Goal: Task Accomplishment & Management: Manage account settings

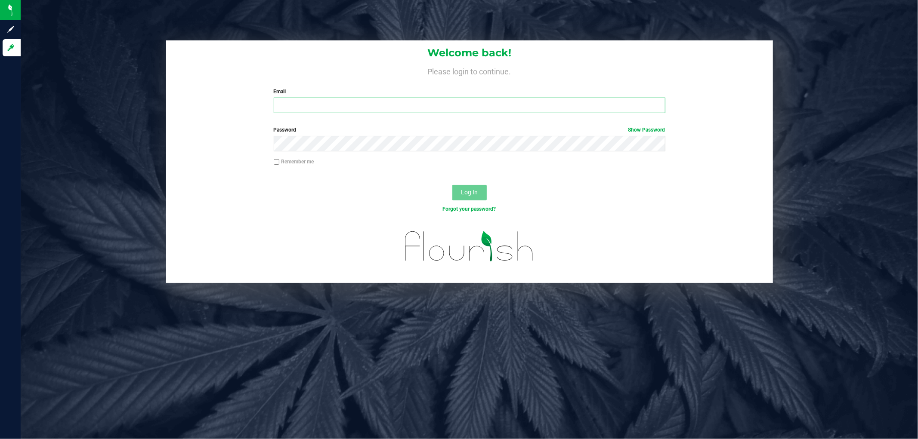
click at [364, 104] on input "Email" at bounding box center [470, 105] width 392 height 15
paste input "[EMAIL_ADDRESS][DOMAIN_NAME]"
type input "[EMAIL_ADDRESS][DOMAIN_NAME]"
click at [661, 130] on link "Show Password" at bounding box center [646, 130] width 37 height 6
drag, startPoint x: 444, startPoint y: 196, endPoint x: 454, endPoint y: 191, distance: 11.0
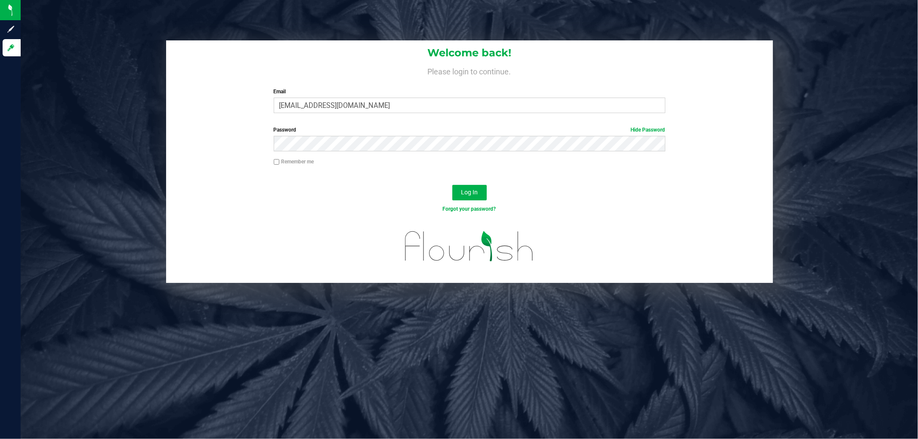
click at [445, 195] on div "Log In" at bounding box center [469, 195] width 607 height 29
click at [454, 191] on button "Log In" at bounding box center [469, 192] width 34 height 15
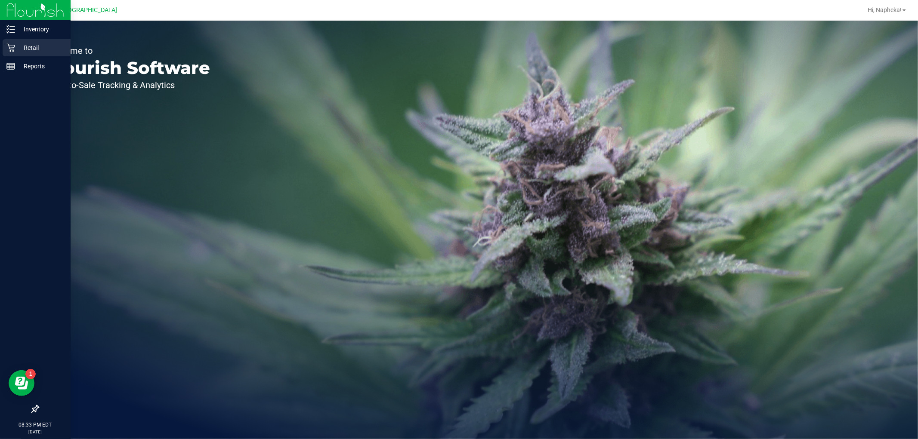
click at [48, 49] on p "Retail" at bounding box center [41, 48] width 52 height 10
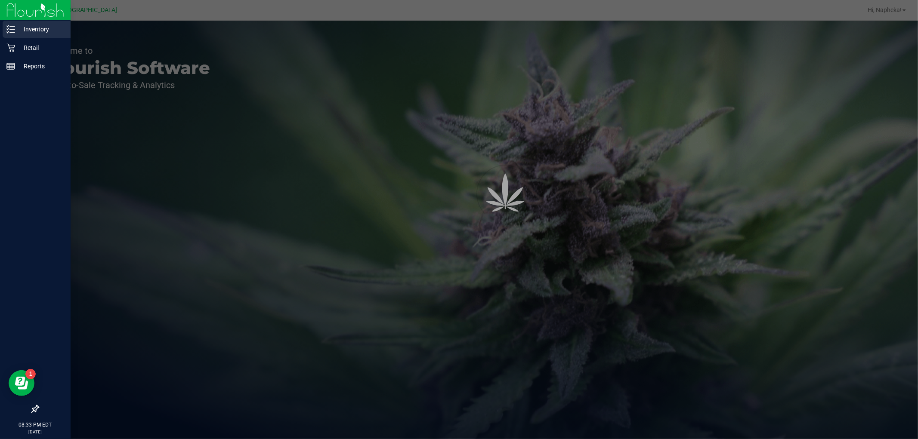
click at [47, 29] on p "Inventory" at bounding box center [41, 29] width 52 height 10
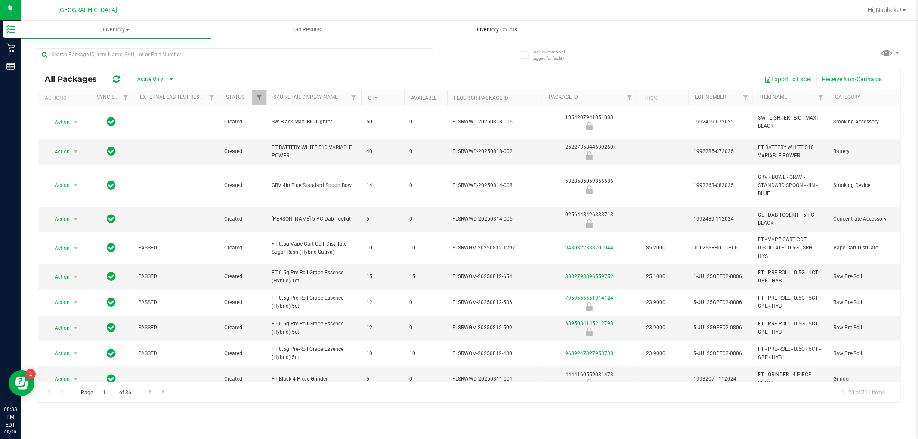
click at [489, 31] on span "Inventory Counts" at bounding box center [498, 30] width 64 height 8
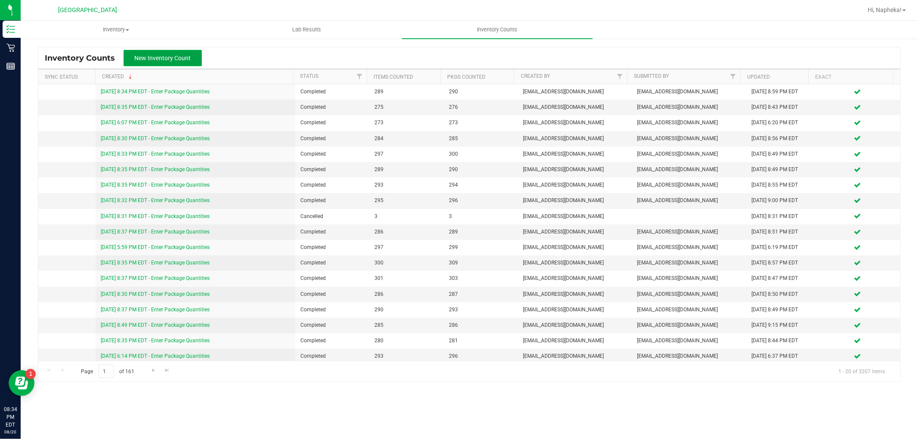
click at [153, 57] on span "New Inventory Count" at bounding box center [163, 58] width 56 height 7
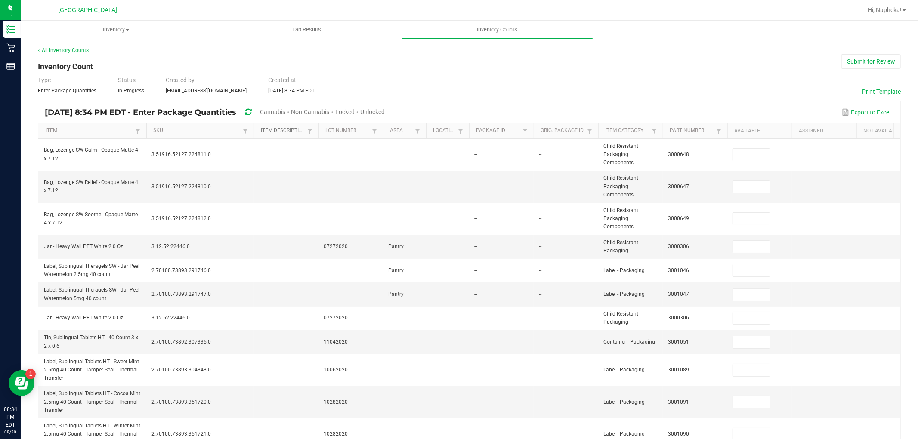
click at [290, 127] on link "Item Description" at bounding box center [282, 130] width 43 height 7
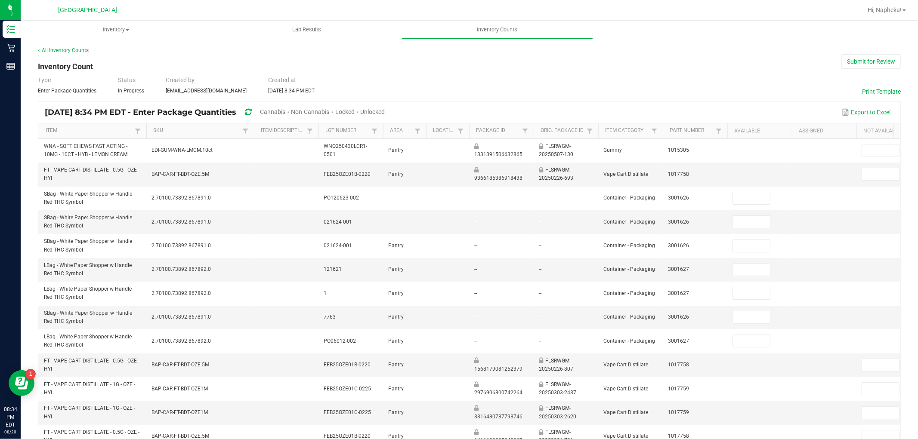
click at [285, 113] on span "Cannabis" at bounding box center [272, 111] width 25 height 7
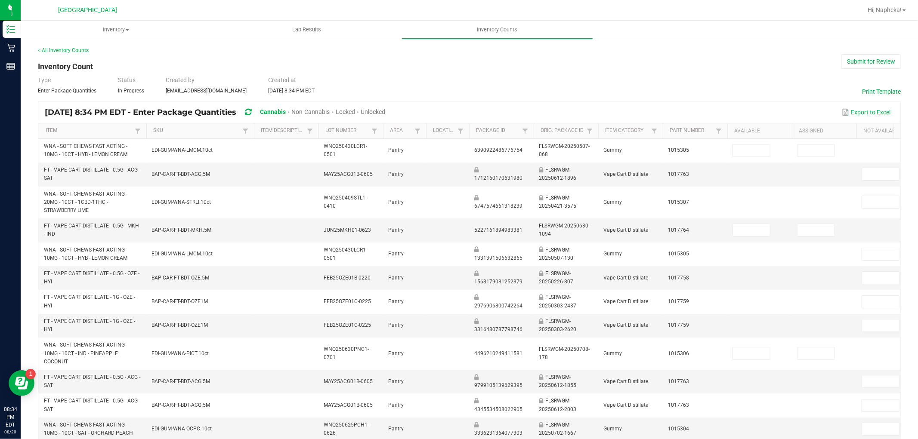
click at [385, 112] on span "Unlocked" at bounding box center [373, 111] width 25 height 7
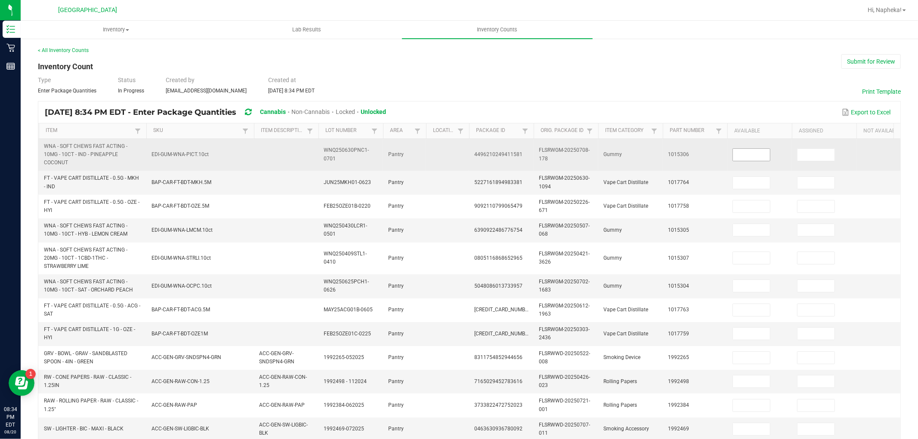
click at [757, 152] on input at bounding box center [751, 155] width 37 height 12
type input "34"
type input "7"
type input "10"
type input "18"
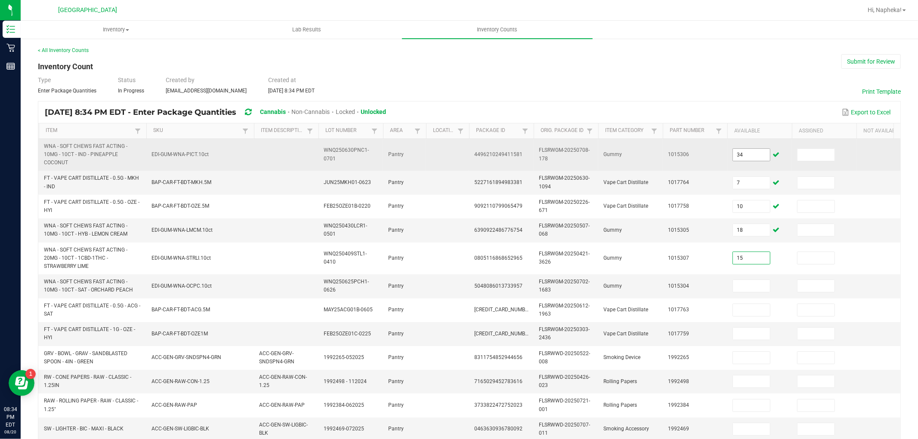
type input "15"
type input "16"
type input "2"
type input "12"
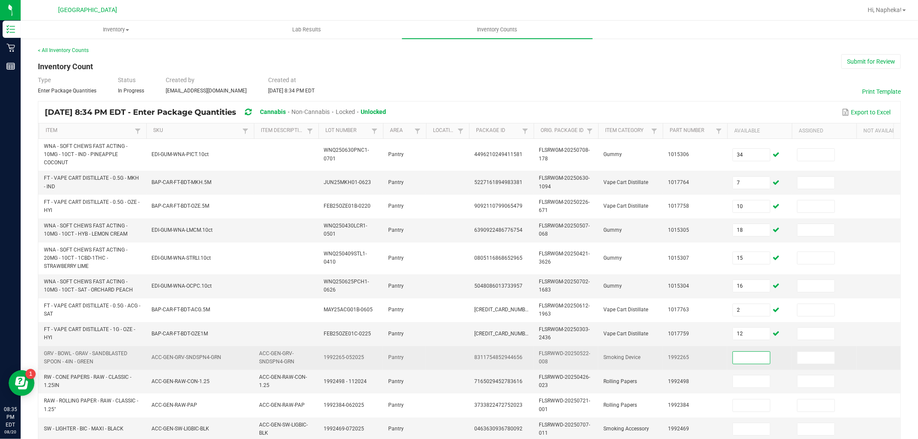
click at [735, 356] on input at bounding box center [751, 358] width 37 height 12
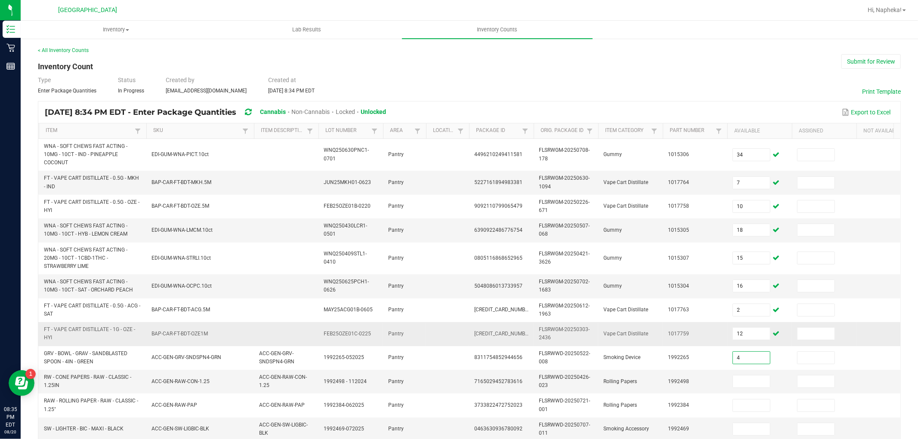
type input "4"
type input "25"
type input "14"
type input "42"
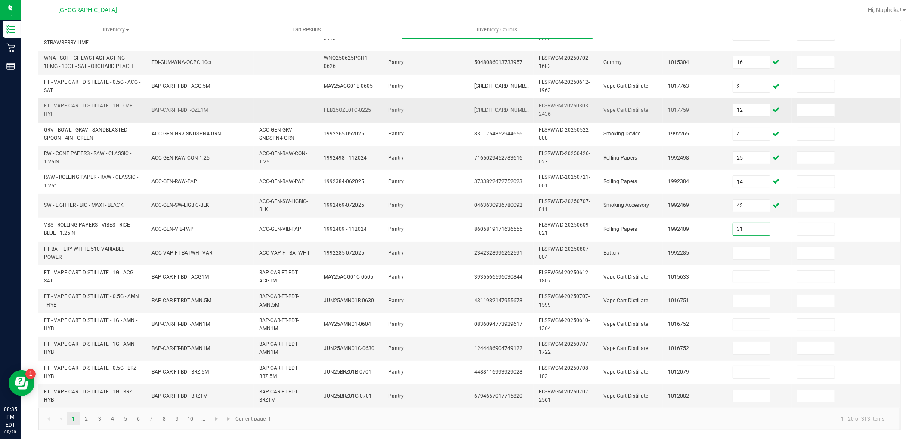
type input "31"
type input "6"
type input "3"
type input "13"
type input "8"
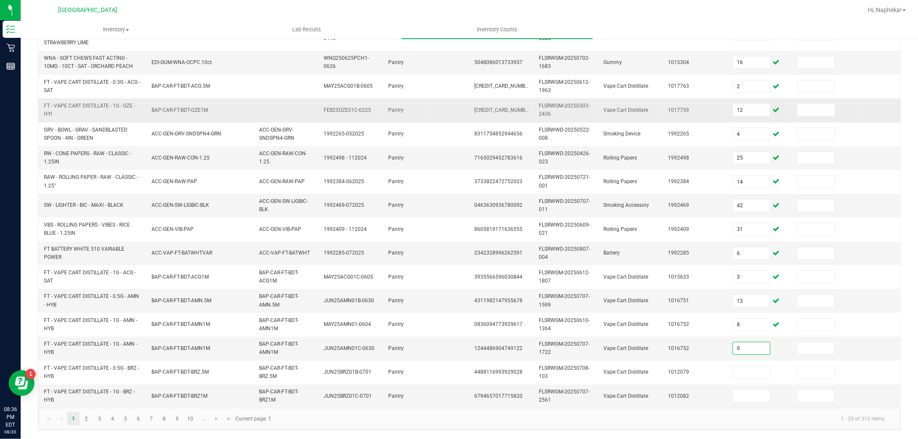
type input "0"
type input "6"
type input "9"
click at [83, 426] on link "2" at bounding box center [86, 419] width 12 height 13
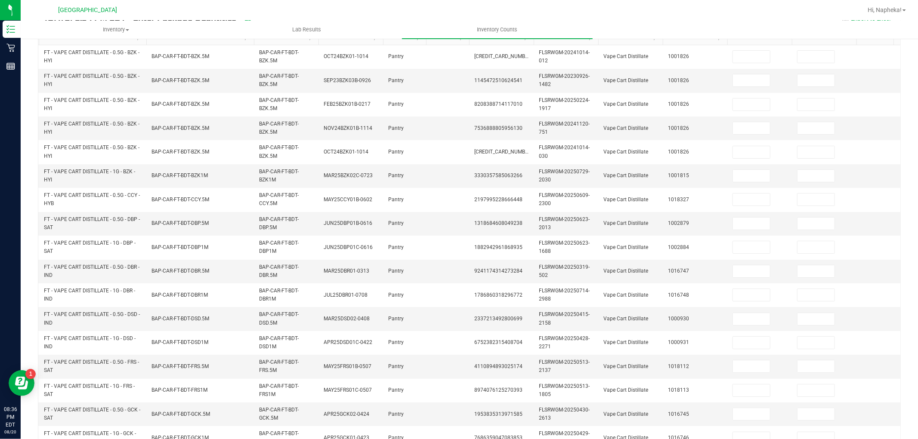
scroll to position [24, 0]
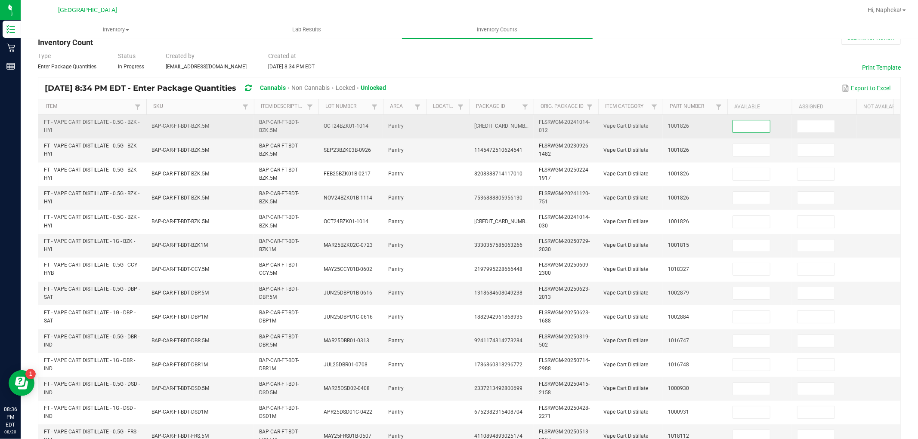
click at [740, 129] on input at bounding box center [751, 126] width 37 height 12
type input "0"
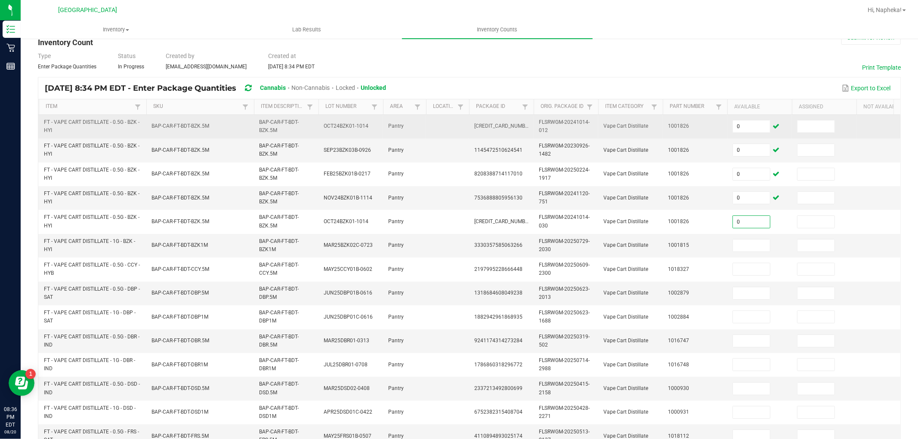
type input "0"
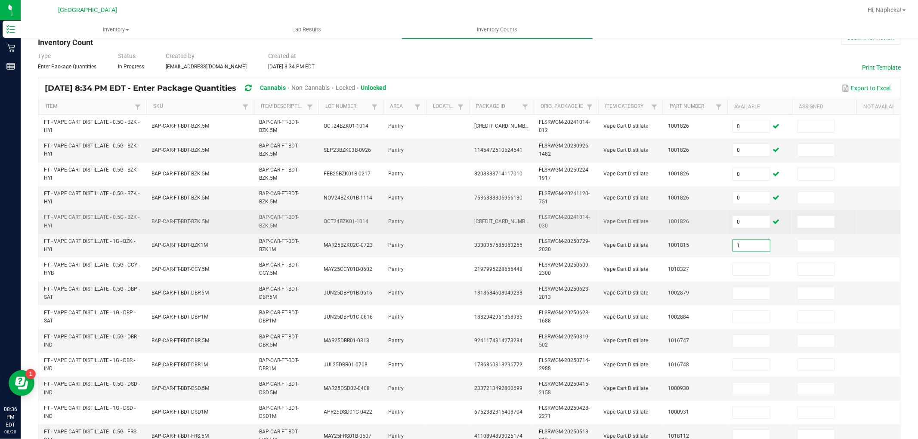
type input "1"
type input "3"
type input "10"
type input "4"
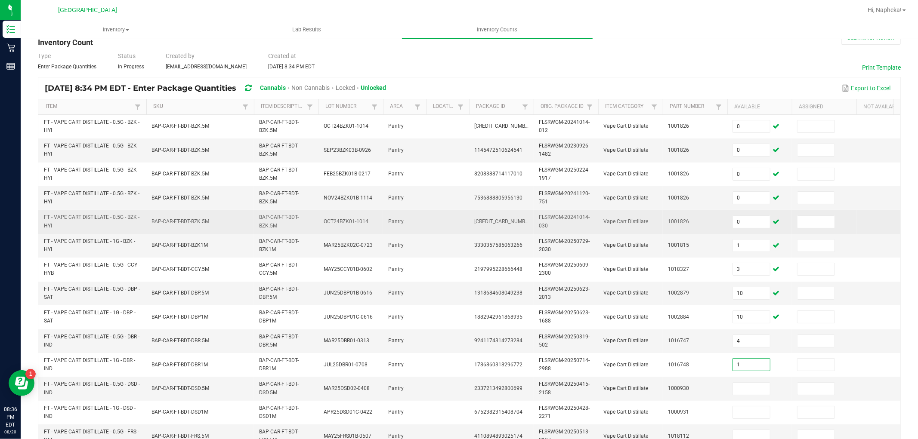
type input "1"
type input "11"
type input "2"
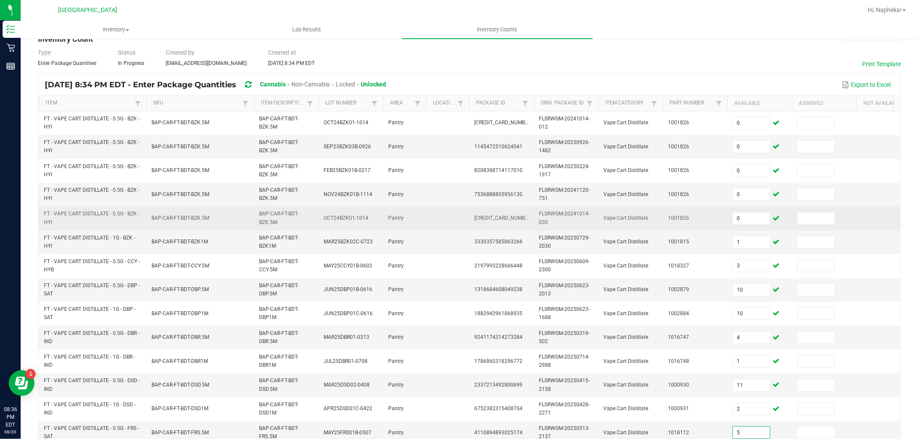
type input "5"
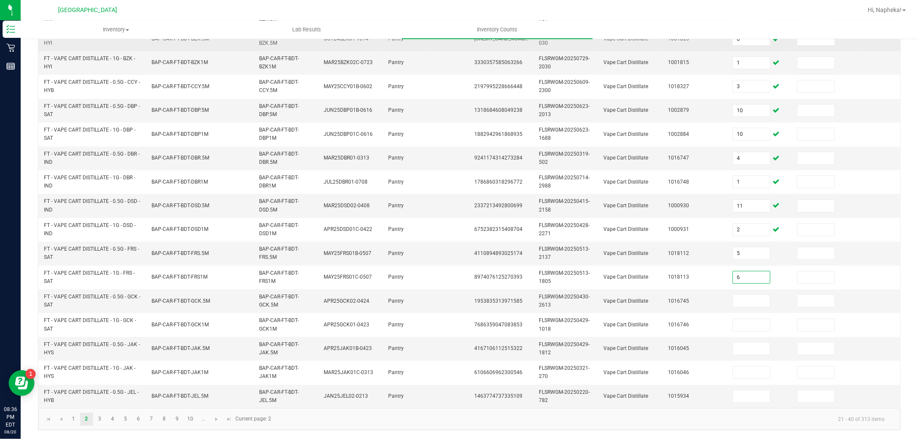
type input "6"
type input "1"
type input "4"
type input "5"
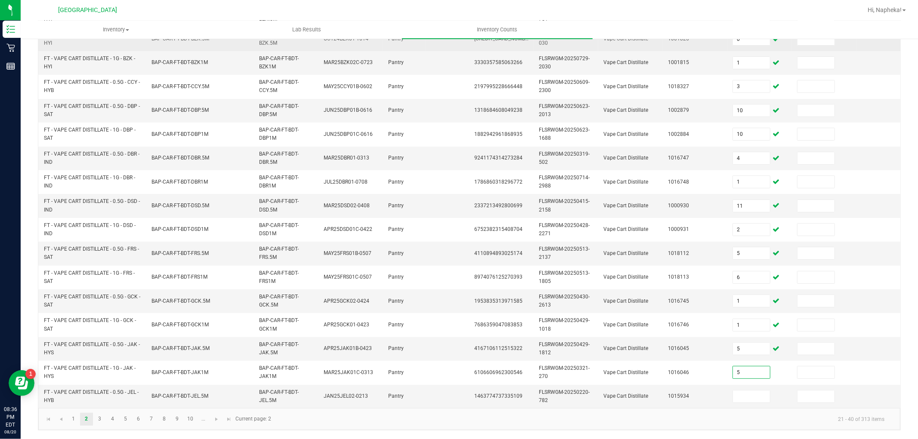
type input "5"
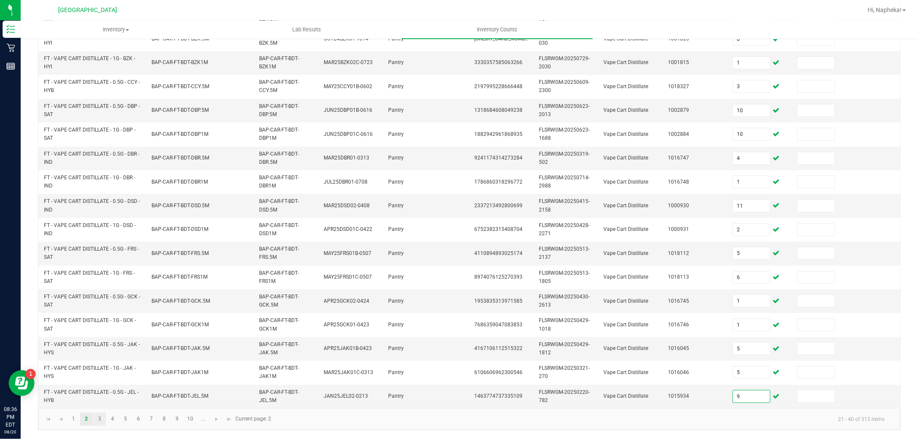
type input "9"
click at [96, 416] on link "3" at bounding box center [99, 419] width 12 height 13
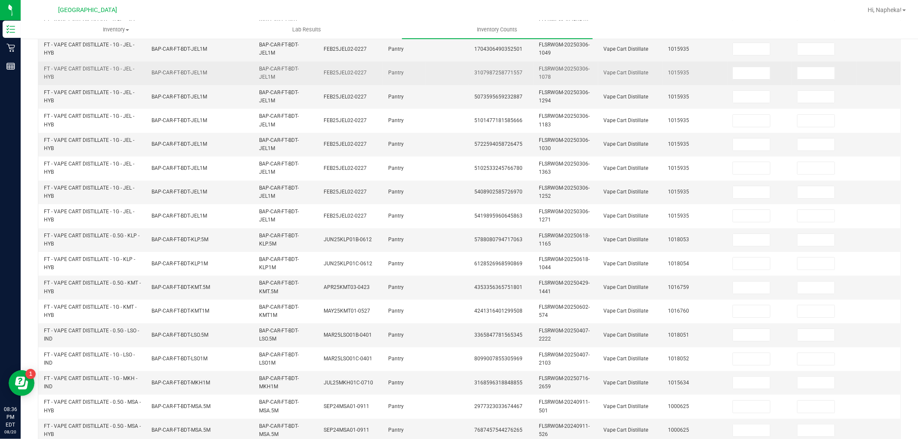
scroll to position [0, 0]
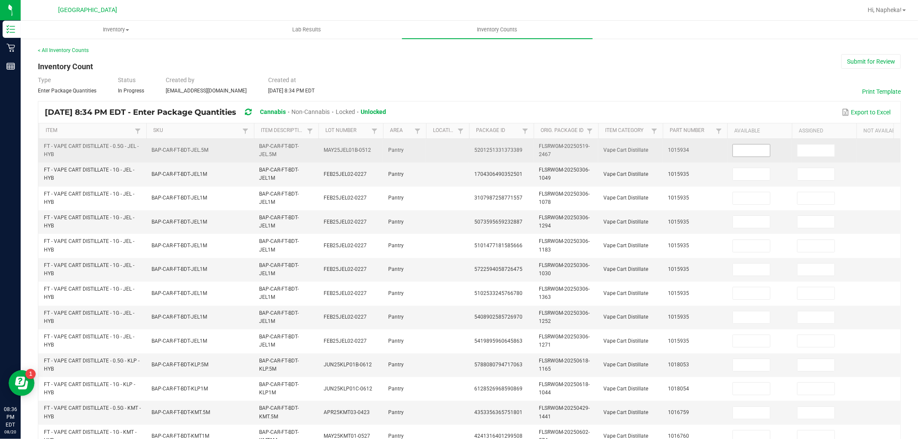
click at [759, 149] on input at bounding box center [751, 151] width 37 height 12
type input "0"
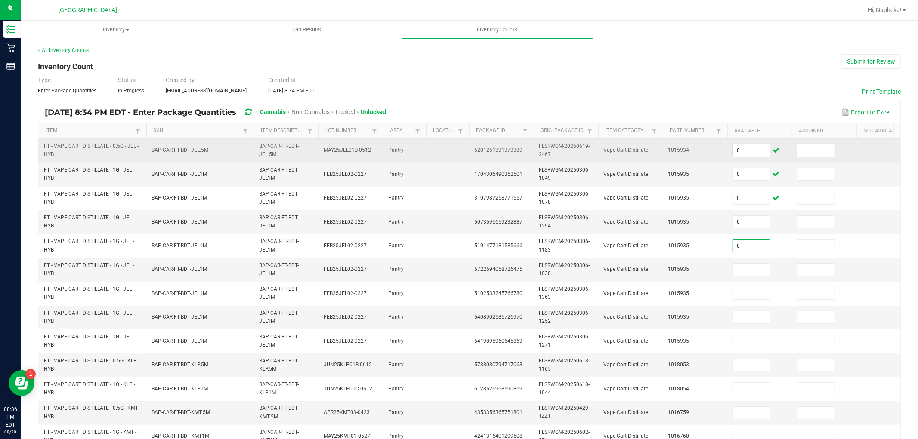
type input "0"
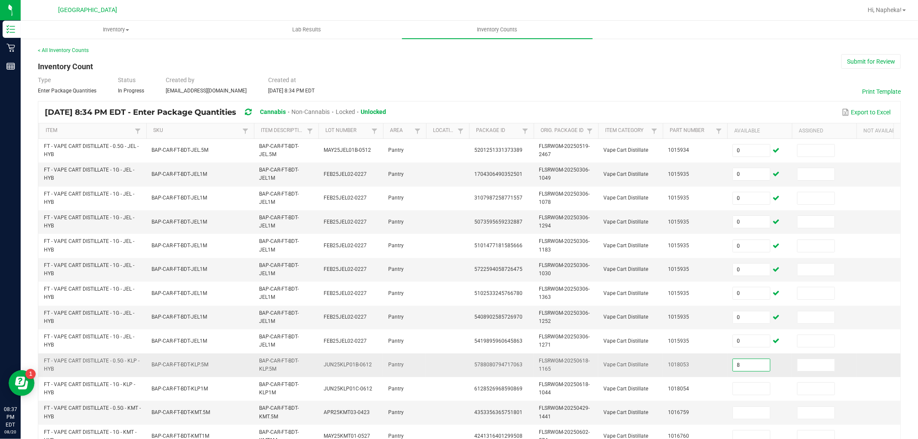
type input "8"
type input "0"
type input "9"
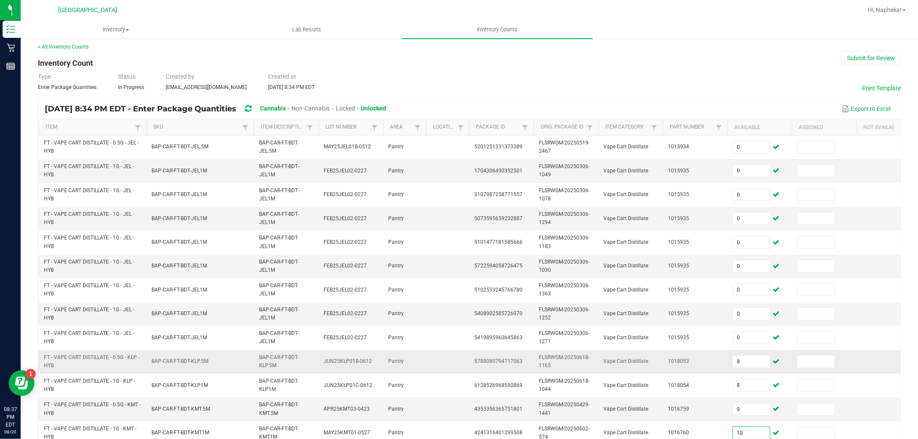
type input "10"
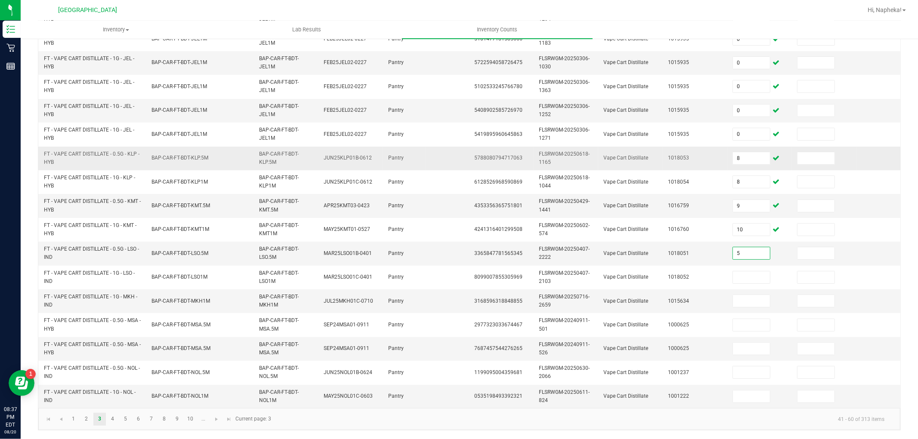
type input "5"
type input "2"
type input "11"
type input "0"
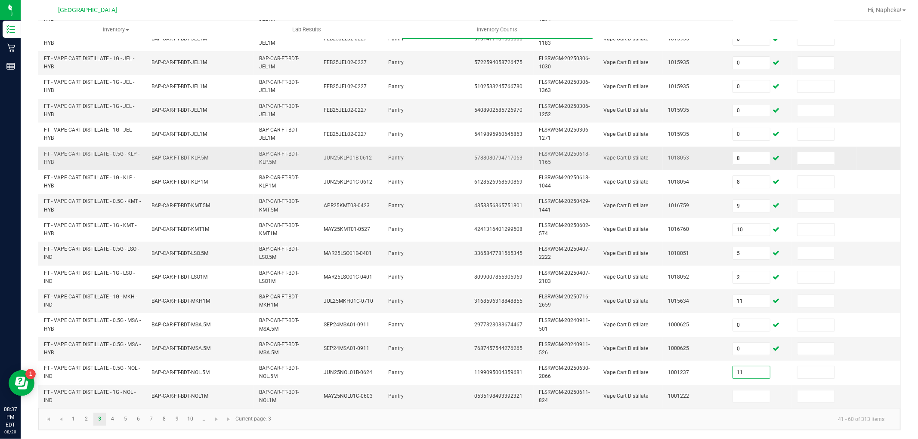
type input "11"
type input "8"
click at [109, 423] on link "4" at bounding box center [112, 419] width 12 height 13
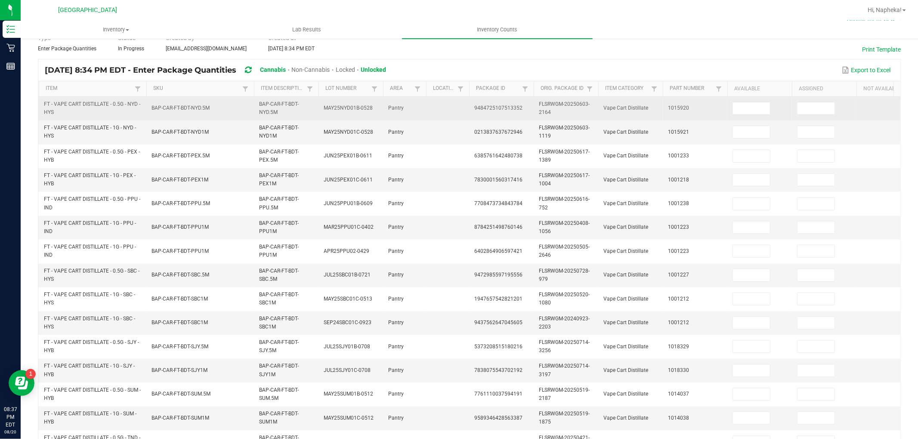
scroll to position [0, 0]
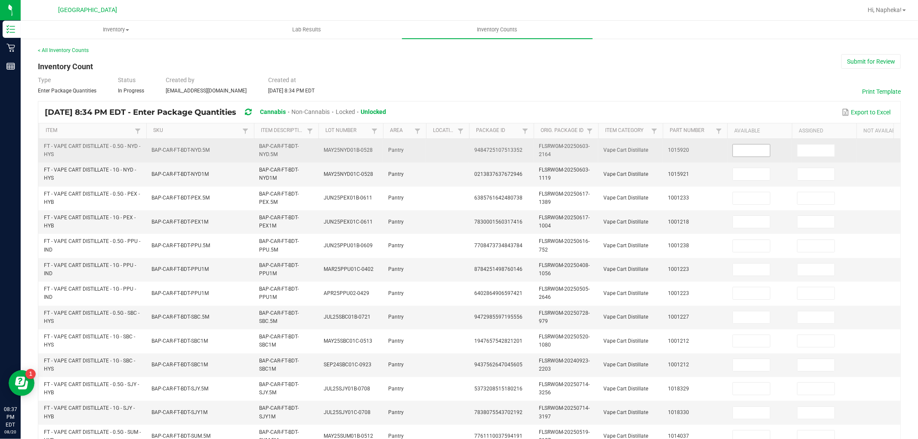
click at [743, 152] on input at bounding box center [751, 151] width 37 height 12
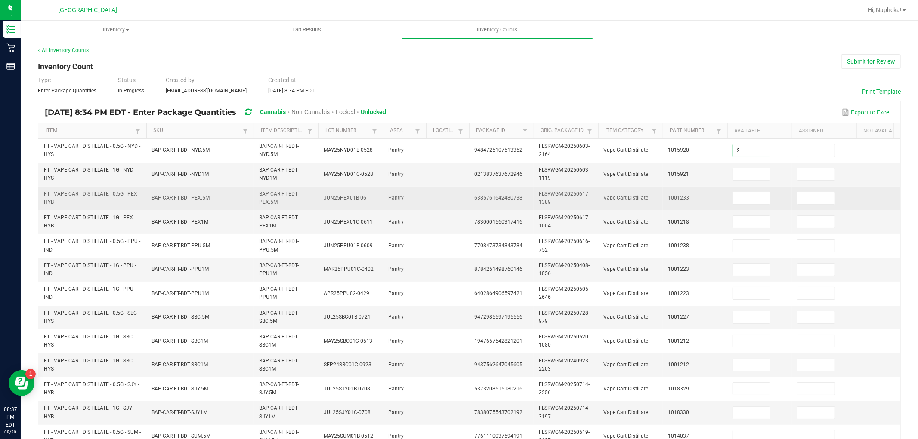
type input "2"
type input "9"
type input "10"
type input "12"
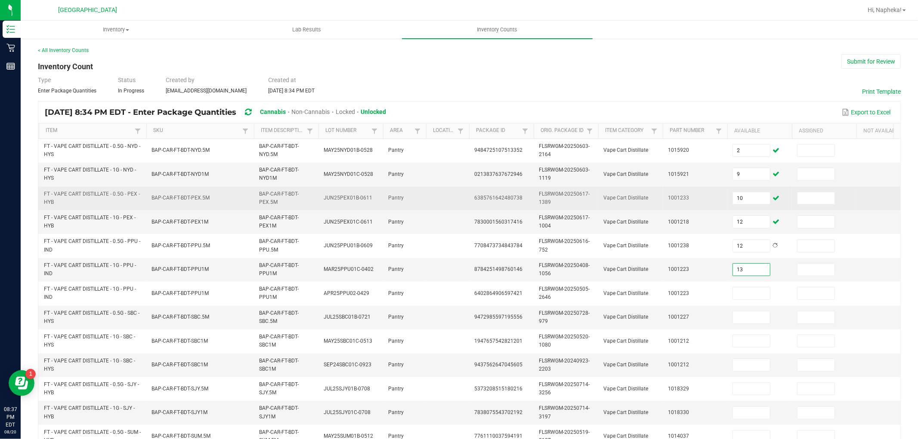
type input "13"
type input "0"
type input "9"
type input "5"
type input "0"
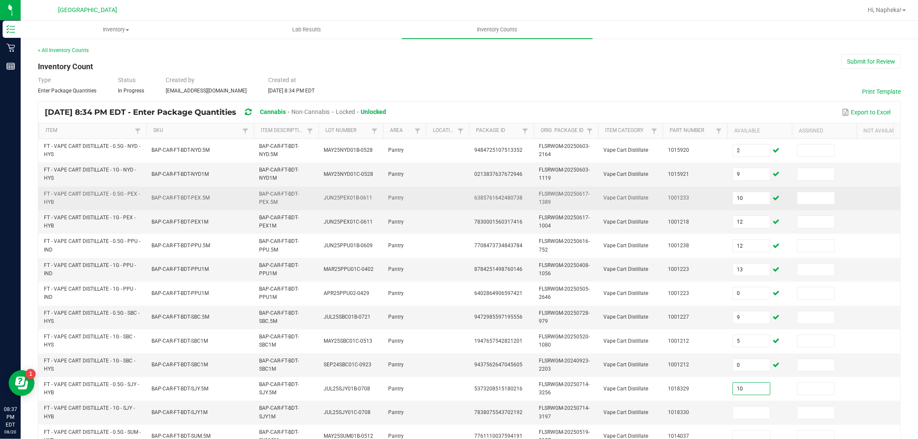
type input "10"
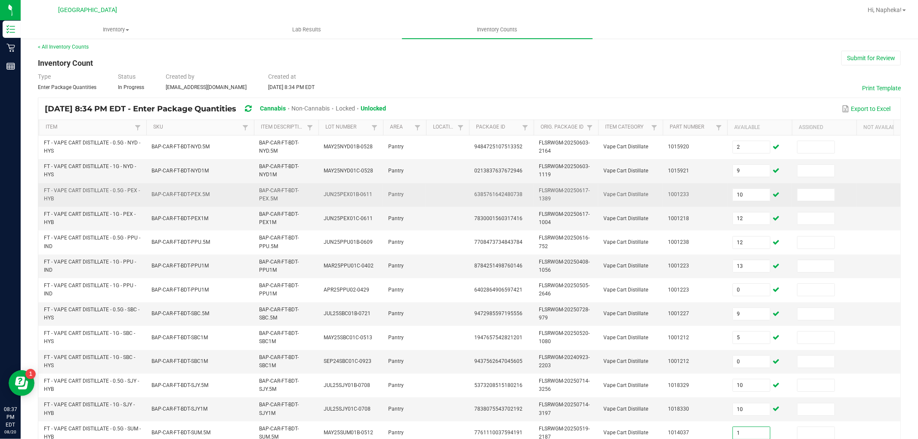
type input "1"
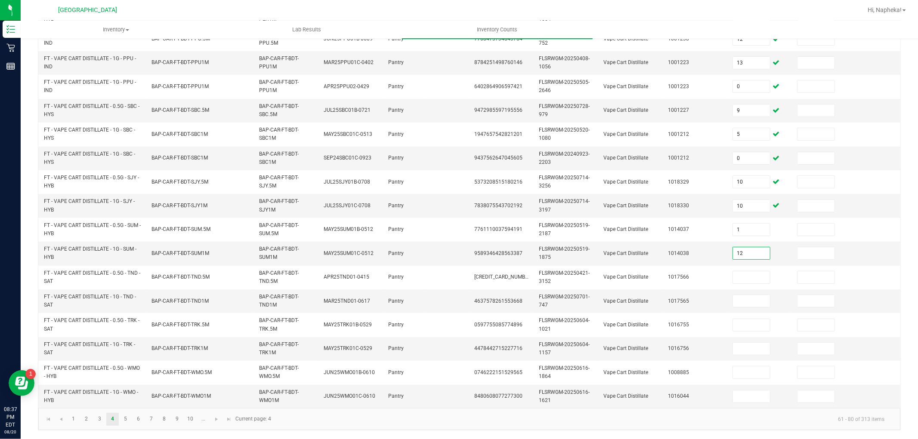
type input "12"
type input "3"
type input "1"
type input "12"
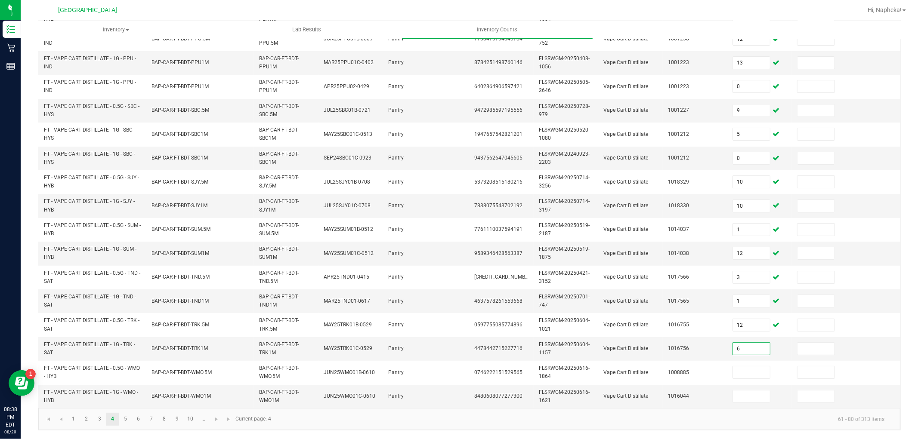
type input "6"
type input "0"
type input "10"
type input "1"
click at [125, 418] on link "5" at bounding box center [125, 419] width 12 height 13
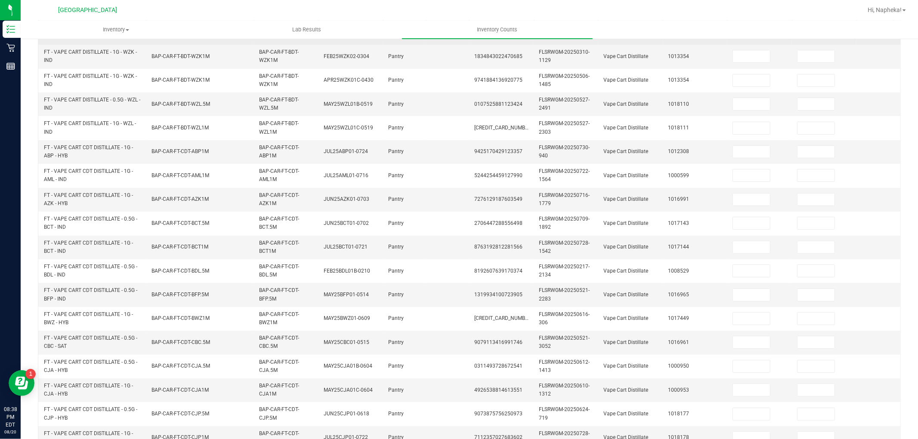
scroll to position [24, 0]
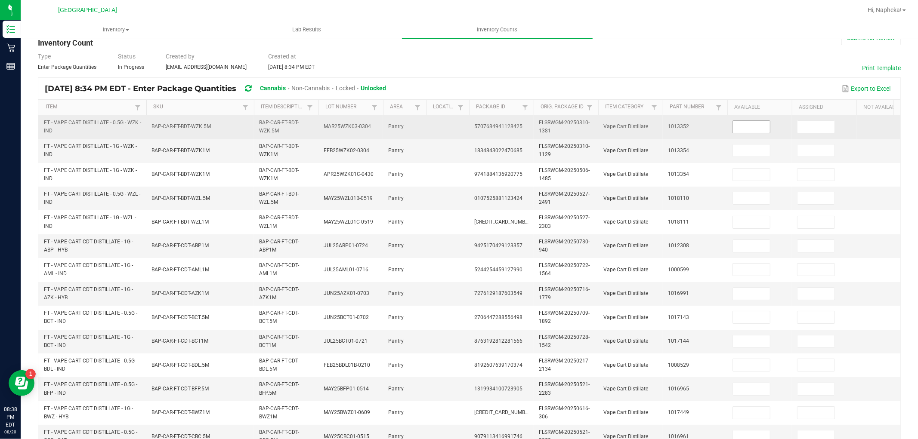
click at [746, 126] on input at bounding box center [751, 127] width 37 height 12
type input "3"
type input "11"
type input "0"
type input "7"
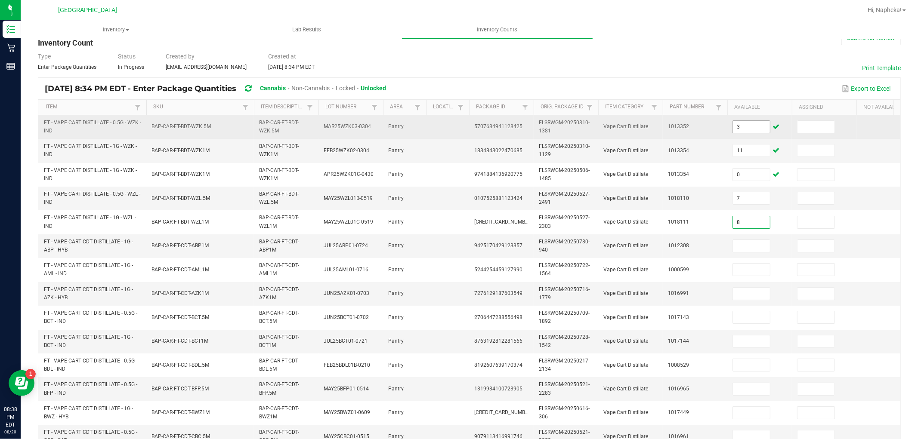
type input "8"
type input "11"
type input "5"
type input "9"
type input "3"
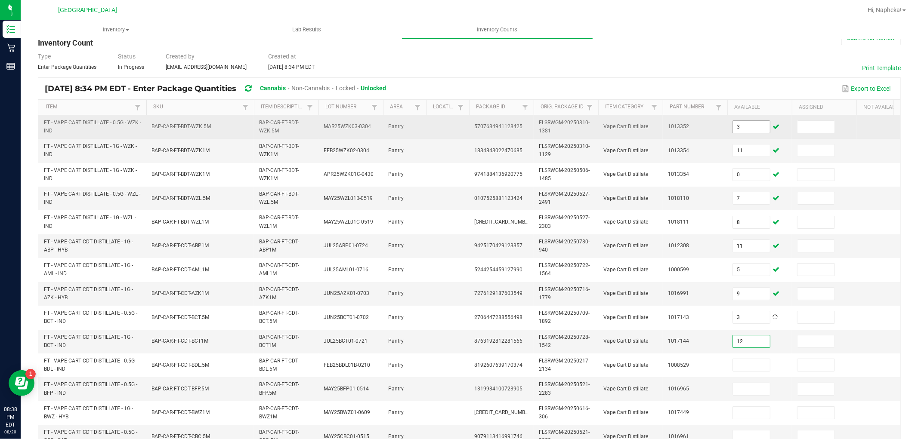
type input "12"
type input "3"
type input "2"
type input "10"
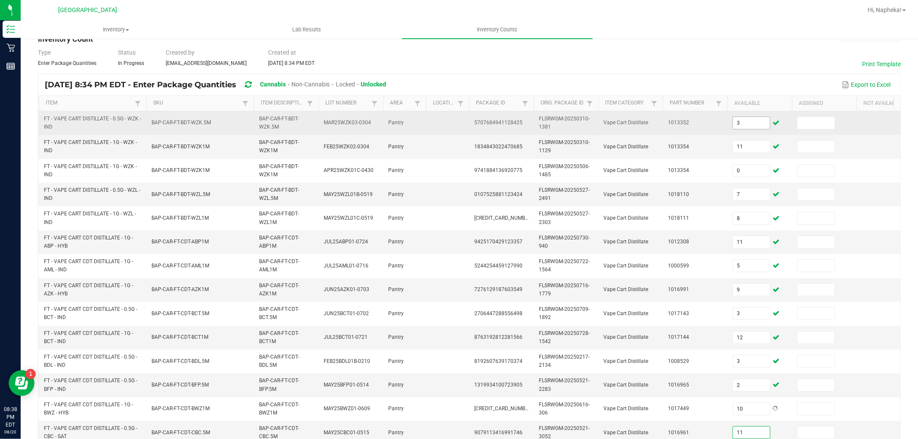
type input "11"
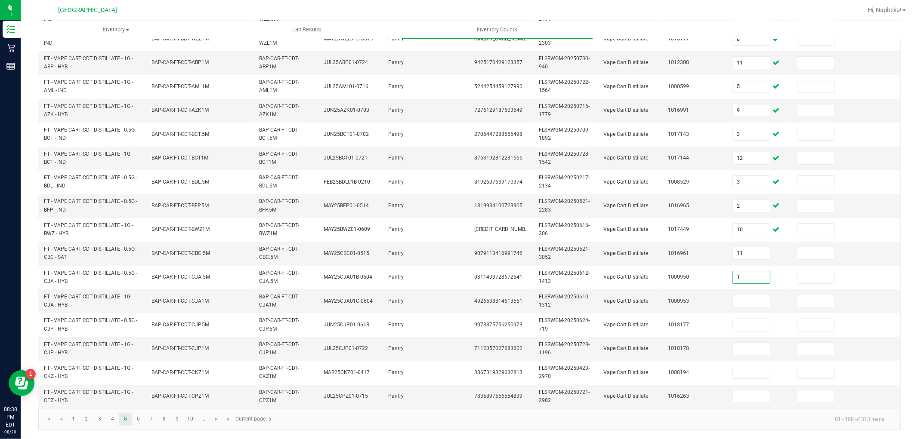
type input "1"
type input "10"
type input "12"
type input "10"
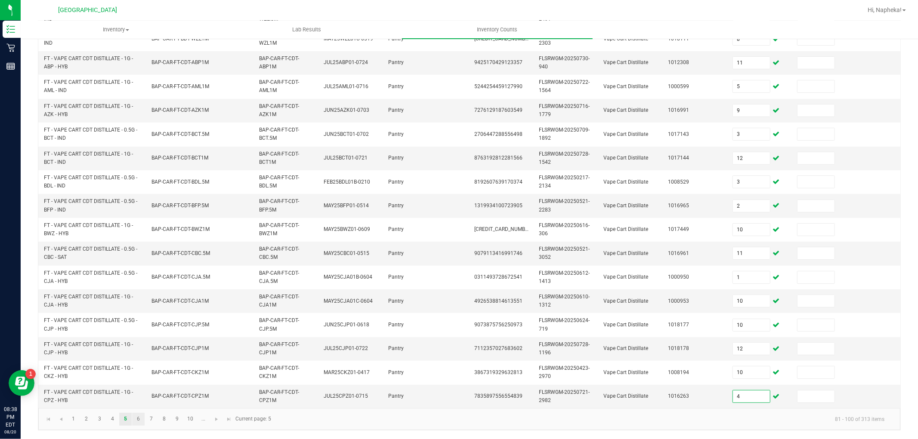
type input "4"
click at [133, 414] on link "6" at bounding box center [138, 419] width 12 height 13
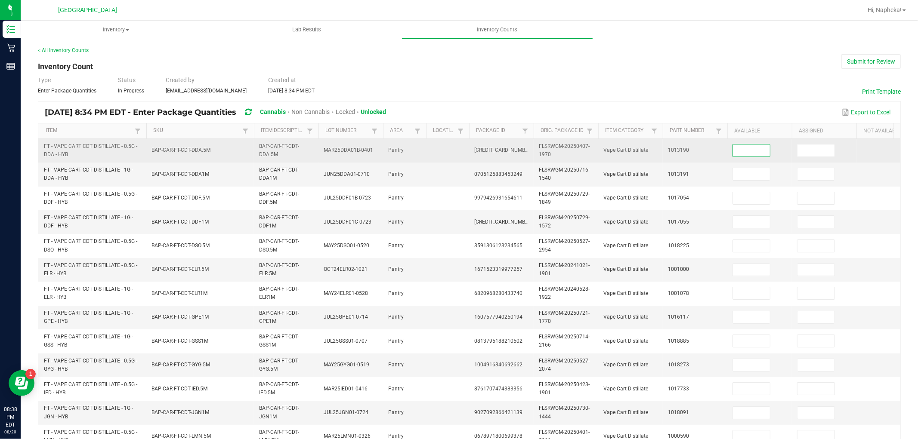
click at [741, 151] on input at bounding box center [751, 151] width 37 height 12
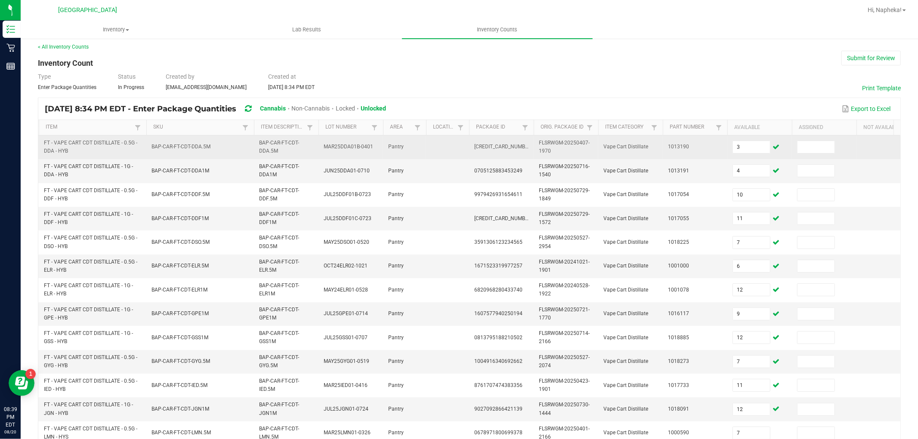
scroll to position [215, 0]
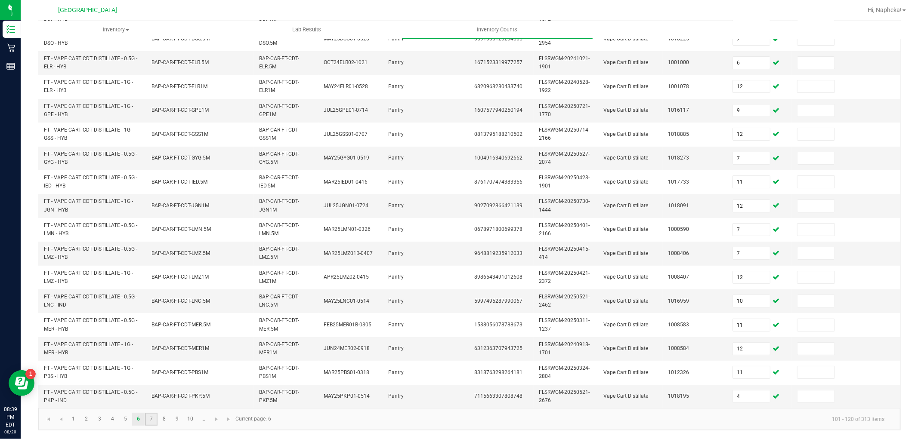
click at [151, 417] on link "7" at bounding box center [151, 419] width 12 height 13
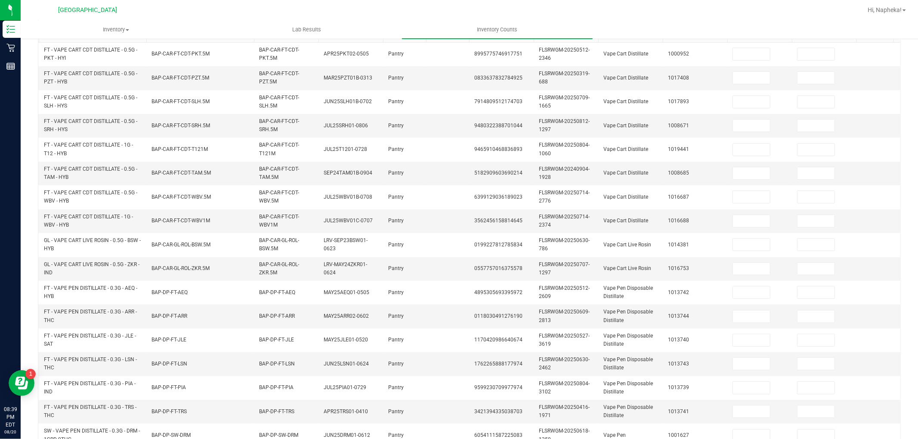
scroll to position [0, 0]
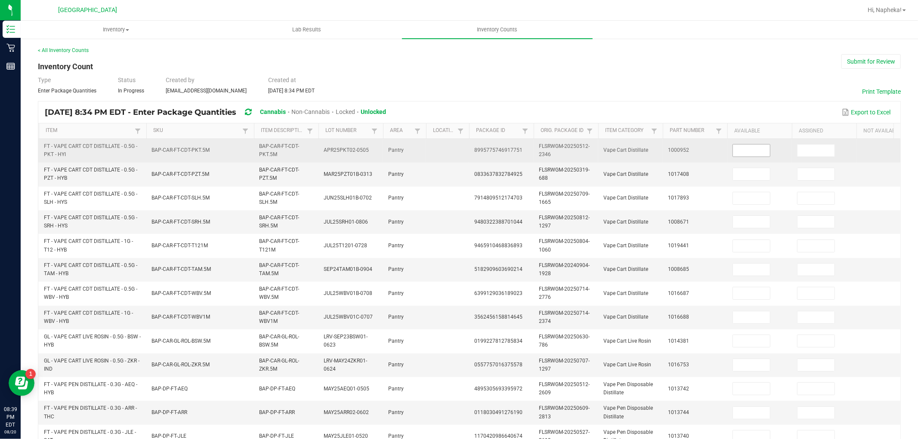
click at [754, 145] on input at bounding box center [751, 151] width 37 height 12
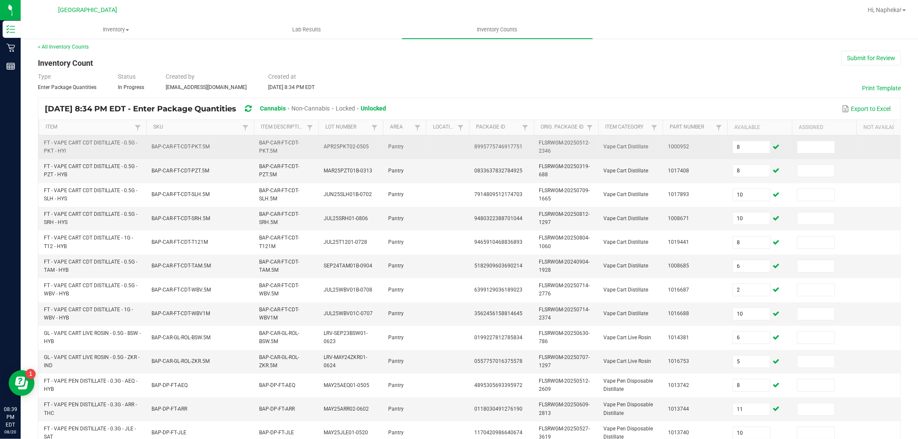
scroll to position [215, 0]
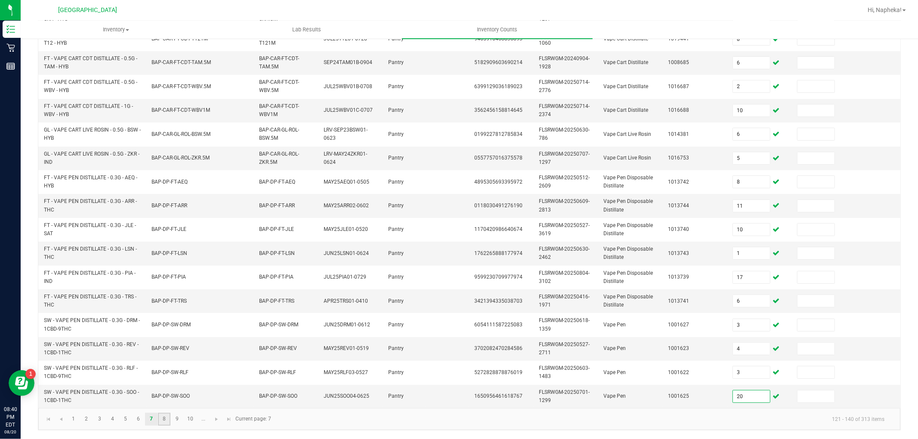
click at [164, 418] on link "8" at bounding box center [164, 419] width 12 height 13
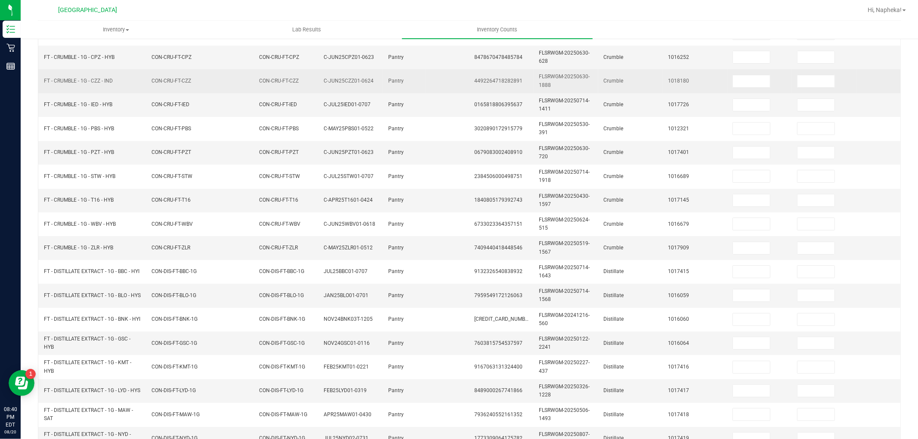
scroll to position [0, 0]
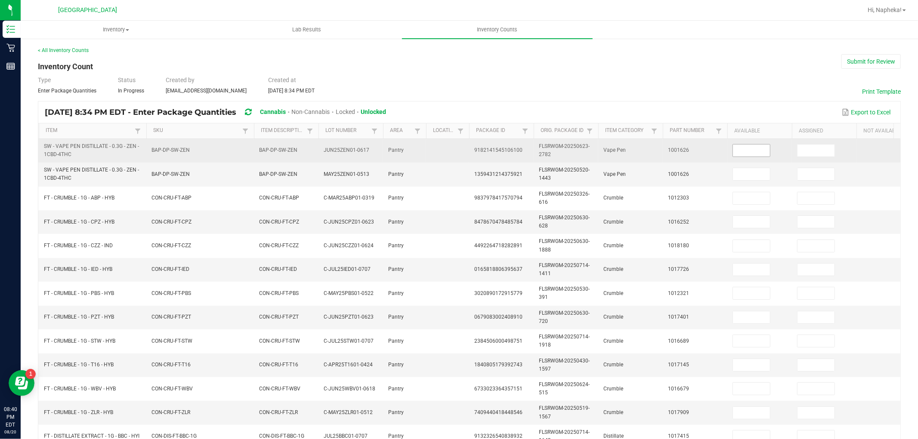
click at [747, 147] on input at bounding box center [751, 151] width 37 height 12
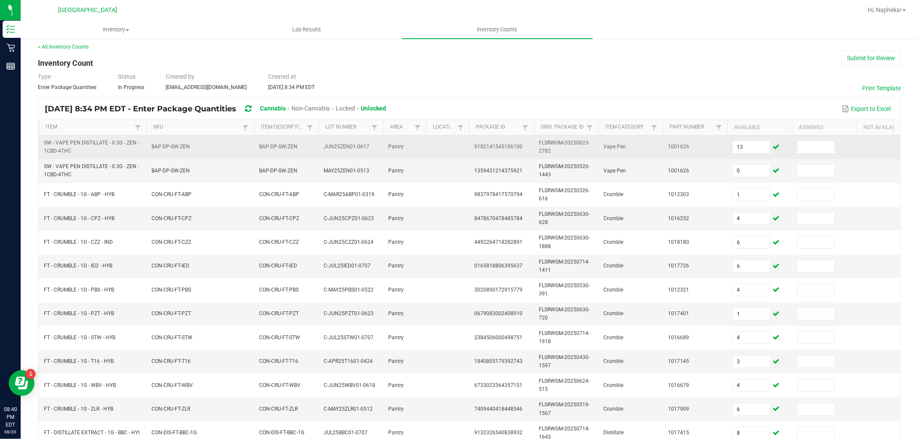
scroll to position [215, 0]
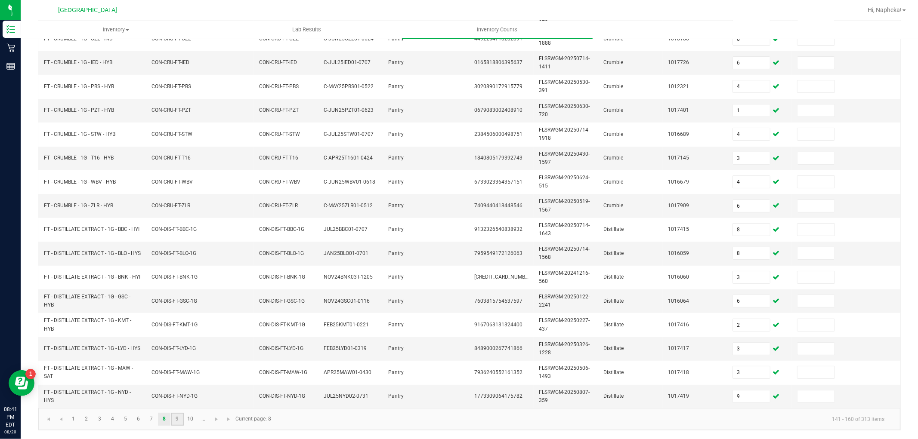
click at [173, 417] on link "9" at bounding box center [177, 419] width 12 height 13
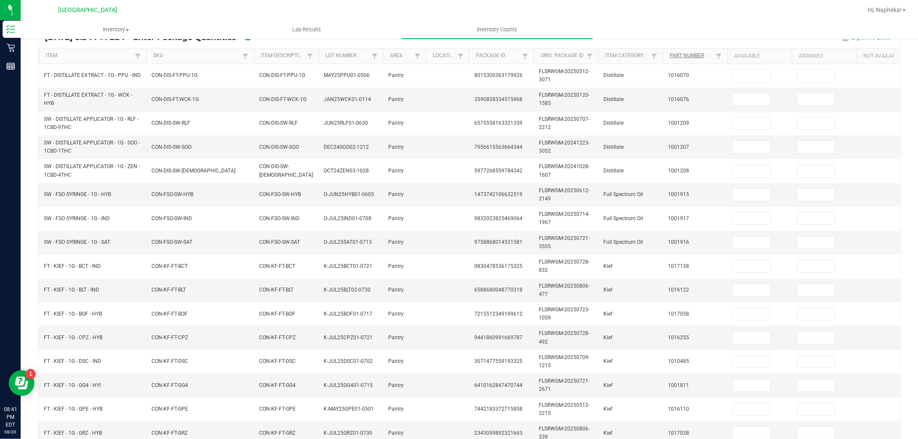
scroll to position [0, 0]
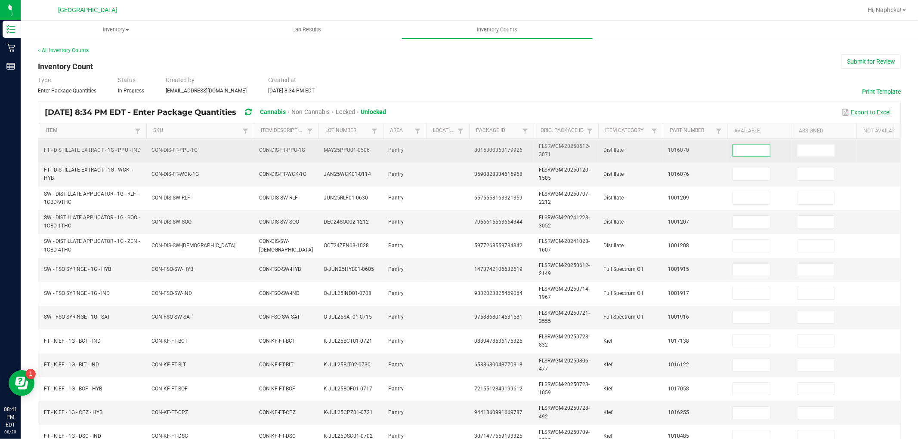
click at [747, 151] on input at bounding box center [751, 151] width 37 height 12
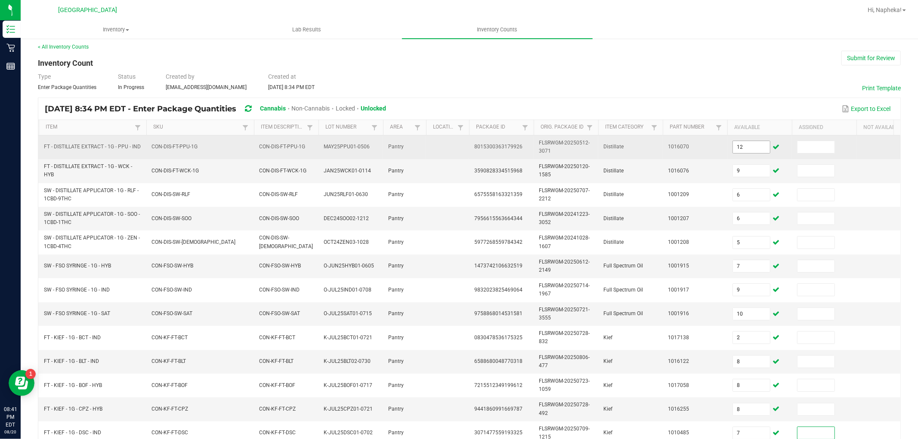
scroll to position [215, 0]
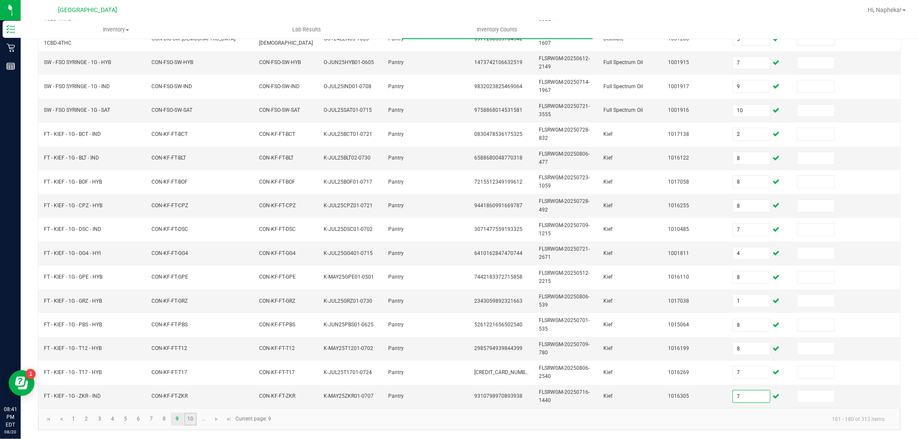
click at [191, 419] on link "10" at bounding box center [190, 419] width 12 height 13
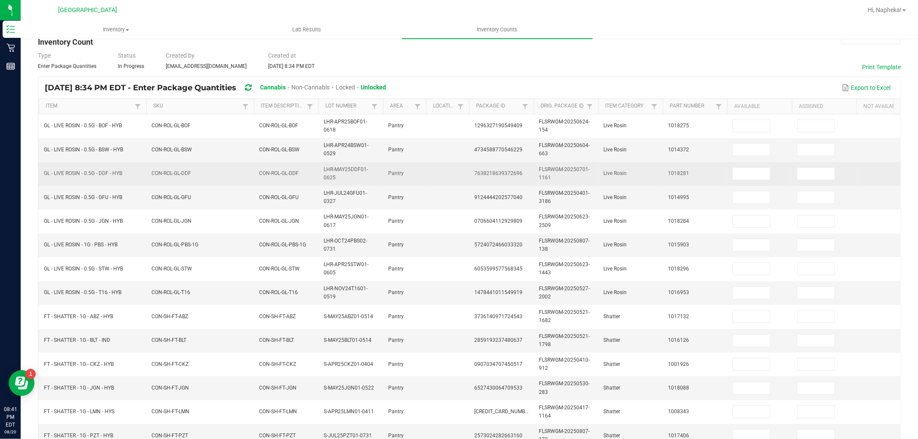
scroll to position [24, 0]
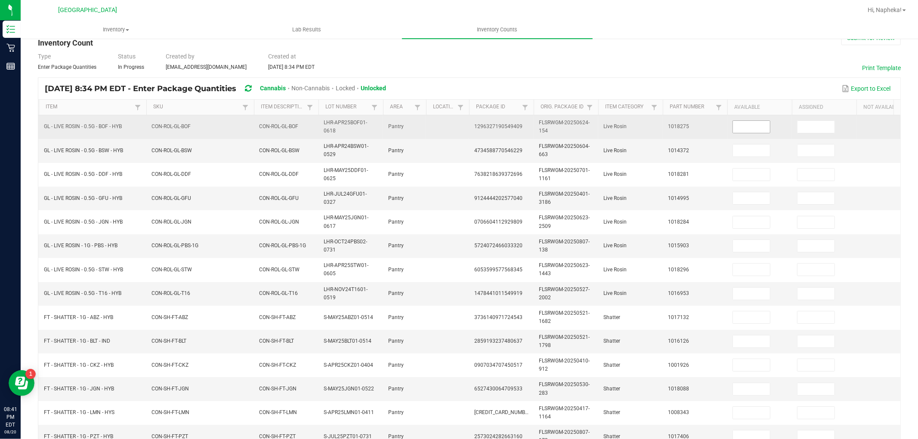
click at [762, 128] on input at bounding box center [751, 127] width 37 height 12
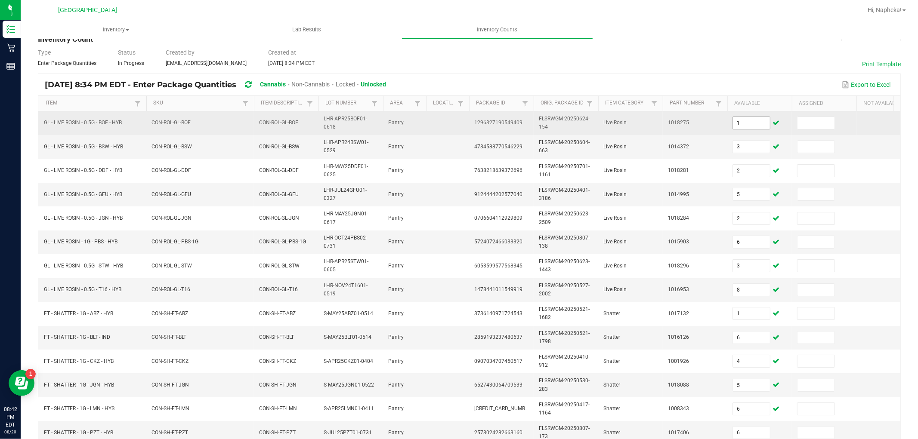
scroll to position [215, 0]
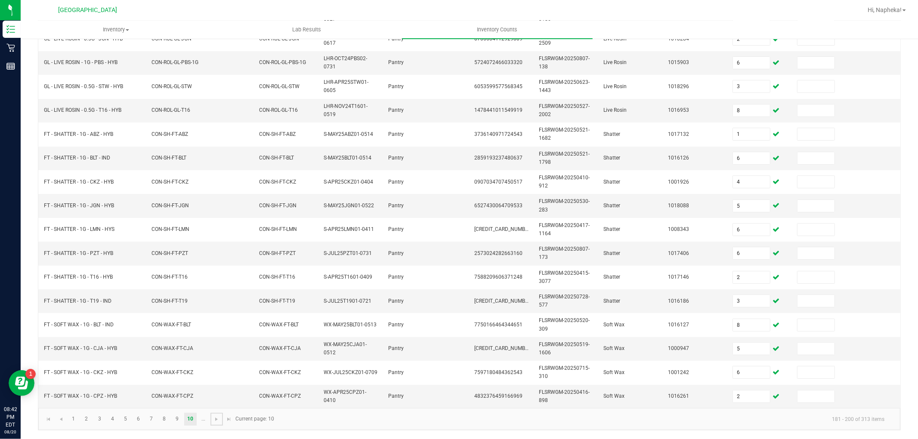
click at [218, 417] on span "Go to the next page" at bounding box center [216, 419] width 7 height 7
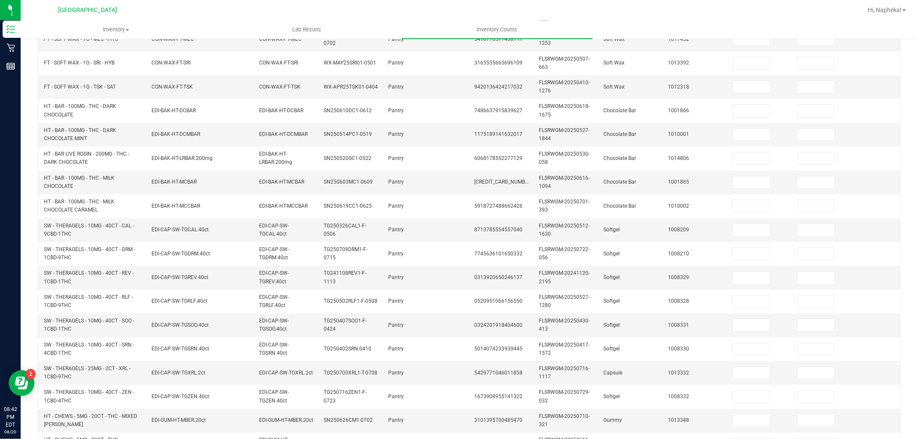
scroll to position [0, 0]
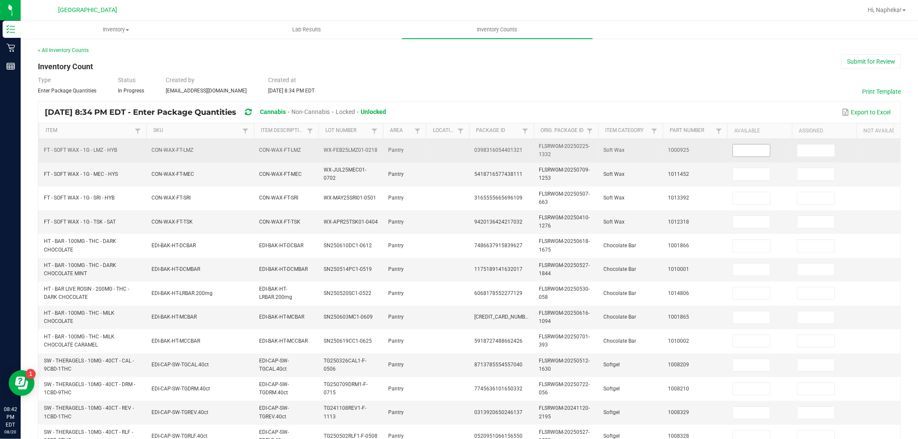
click at [750, 151] on input at bounding box center [751, 151] width 37 height 12
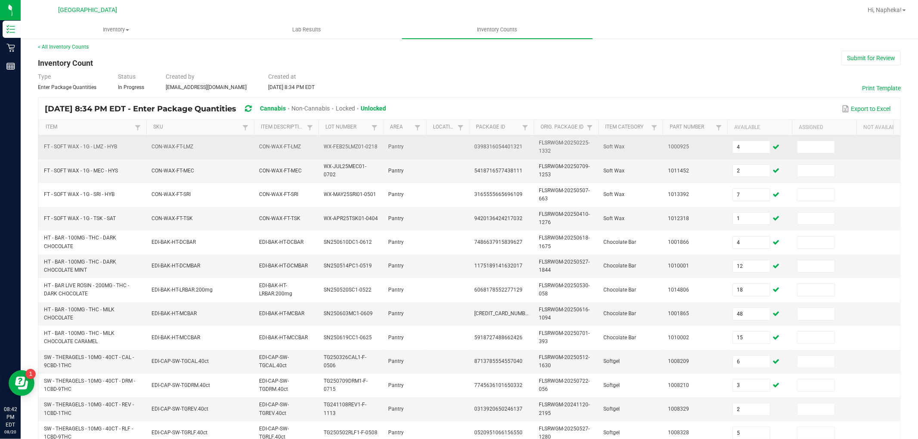
scroll to position [215, 0]
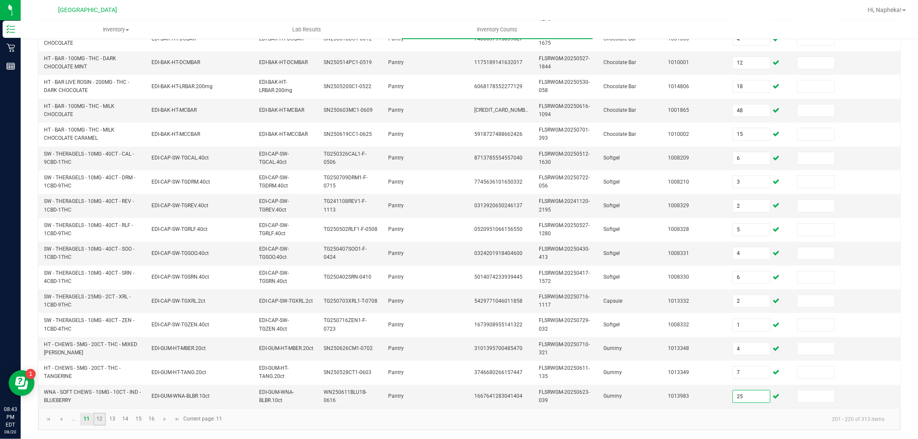
click at [104, 420] on link "12" at bounding box center [99, 419] width 12 height 13
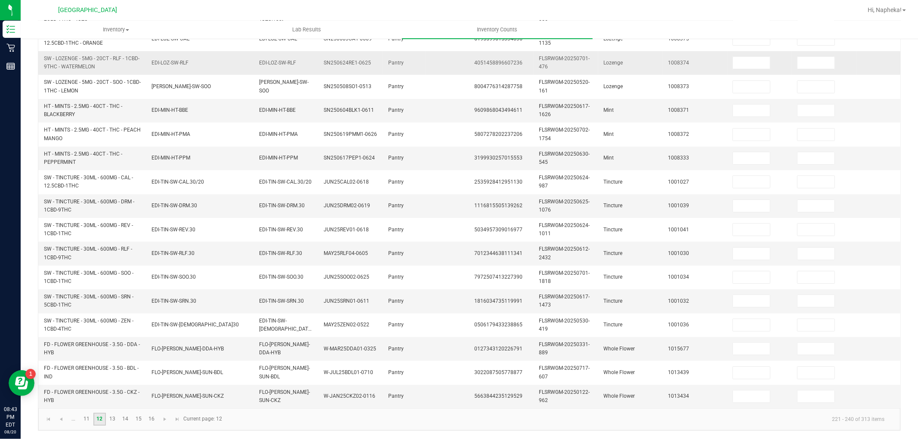
scroll to position [0, 0]
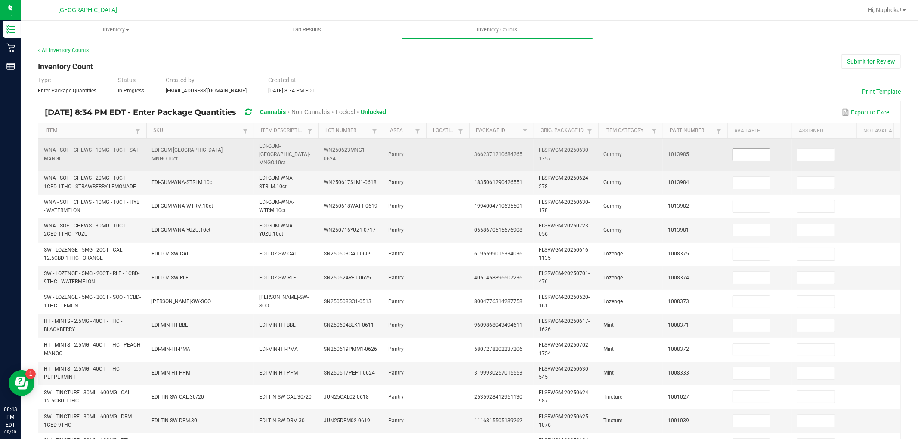
click at [748, 151] on input at bounding box center [751, 155] width 37 height 12
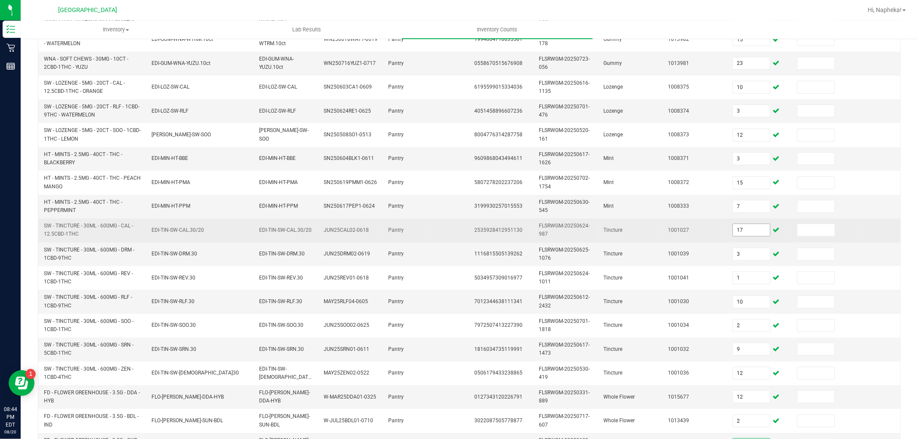
scroll to position [119, 0]
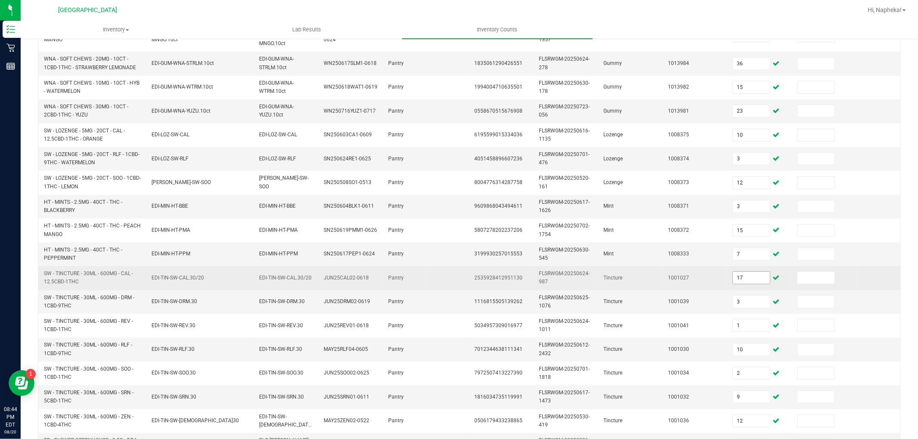
click at [752, 272] on input "17" at bounding box center [751, 278] width 37 height 12
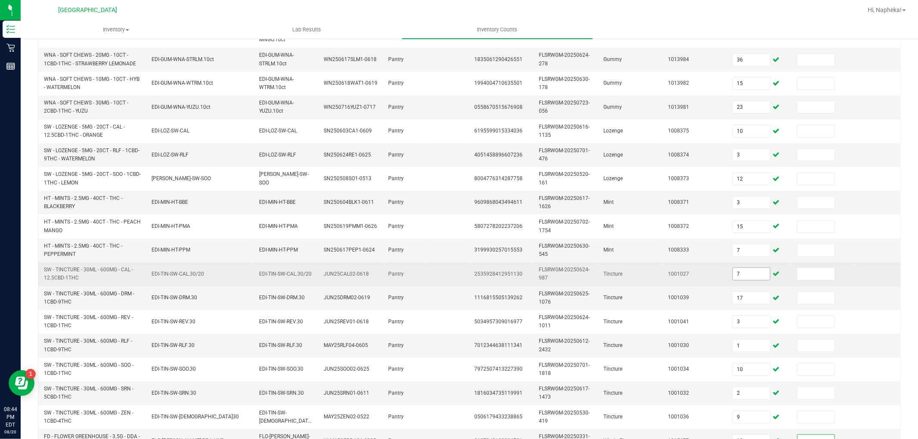
scroll to position [215, 0]
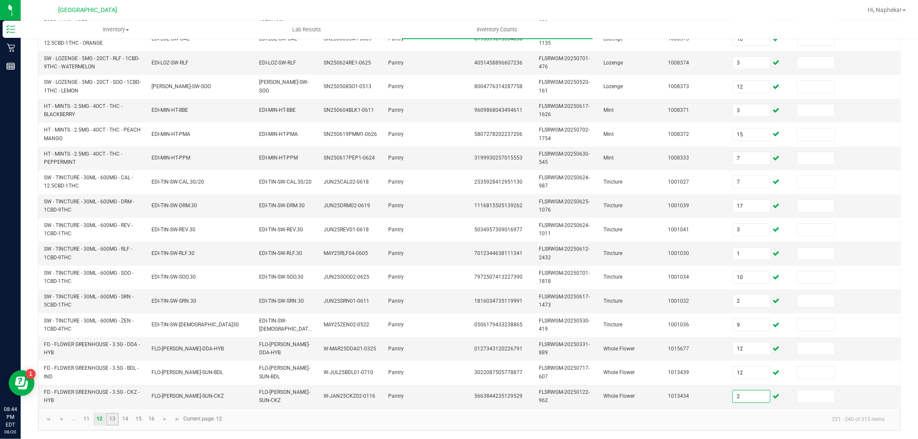
click at [117, 419] on link "13" at bounding box center [112, 419] width 12 height 13
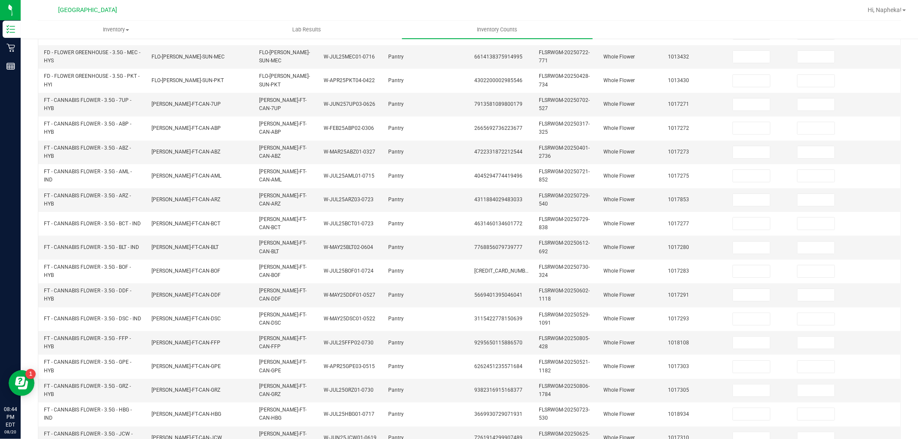
scroll to position [0, 0]
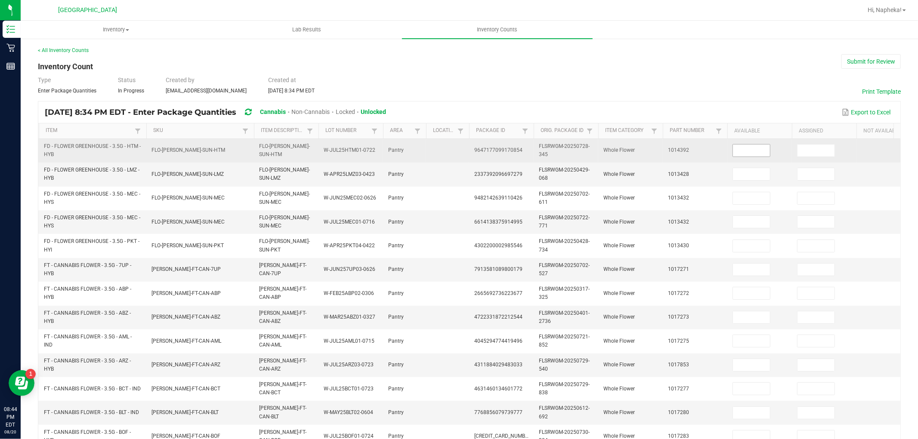
click at [751, 151] on input at bounding box center [751, 151] width 37 height 12
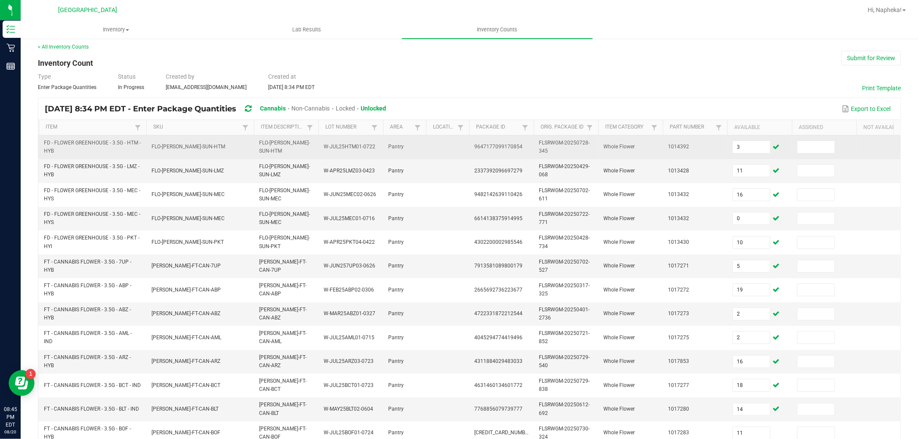
scroll to position [215, 0]
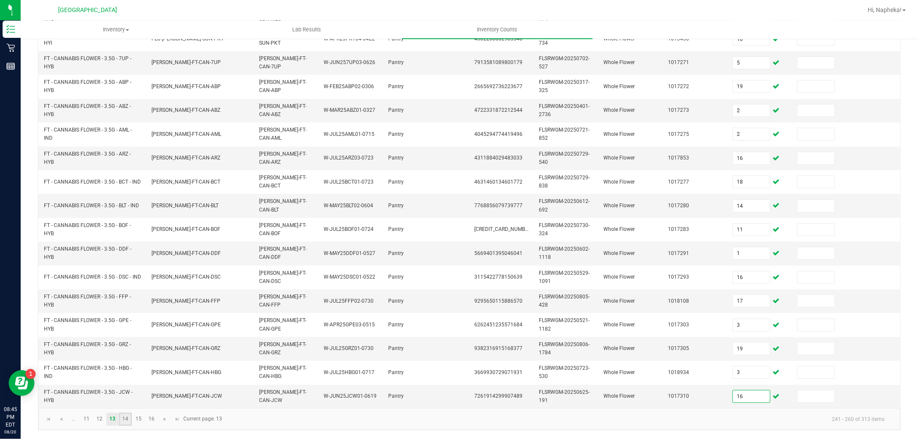
click at [130, 420] on link "14" at bounding box center [125, 419] width 12 height 13
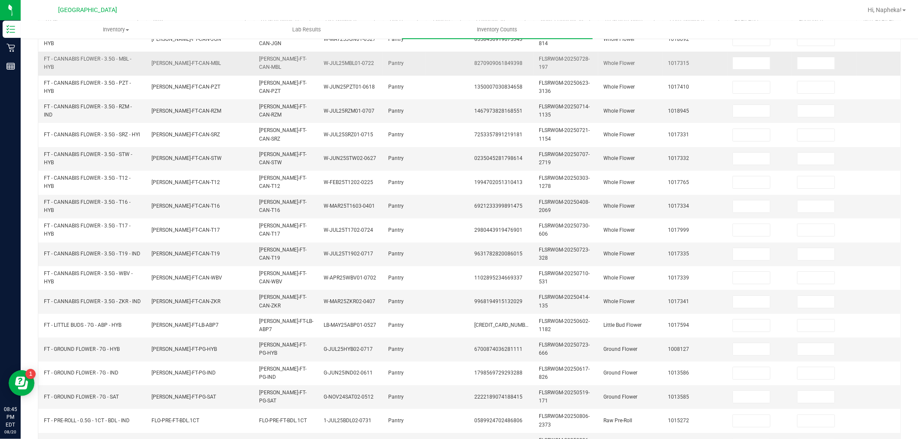
scroll to position [0, 0]
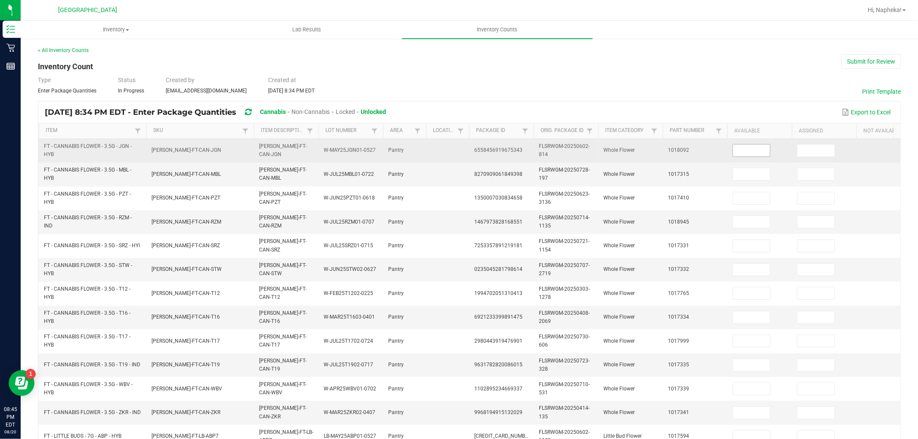
click at [756, 154] on input at bounding box center [751, 151] width 37 height 12
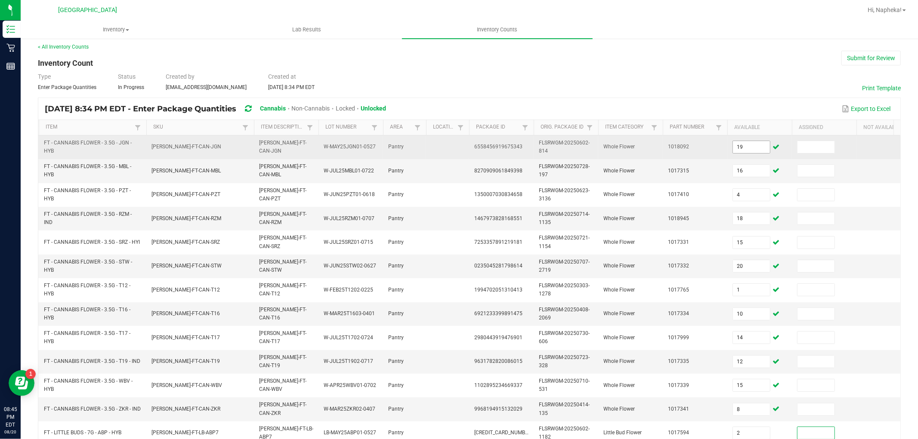
scroll to position [215, 0]
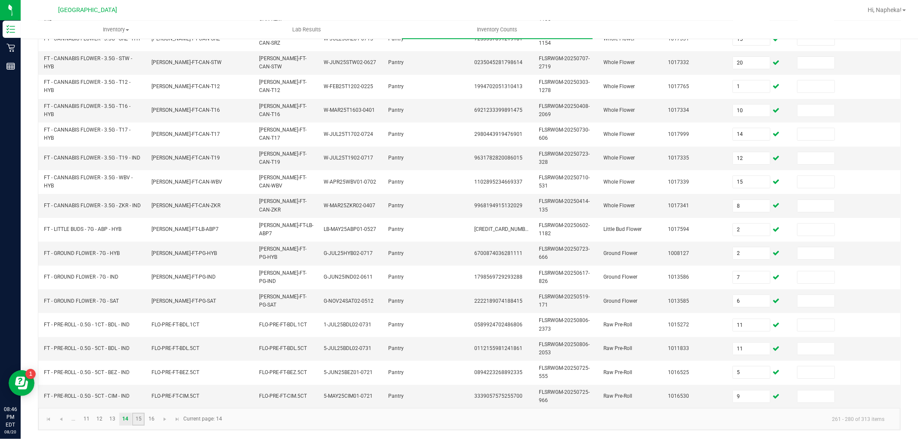
click at [137, 418] on link "15" at bounding box center [138, 419] width 12 height 13
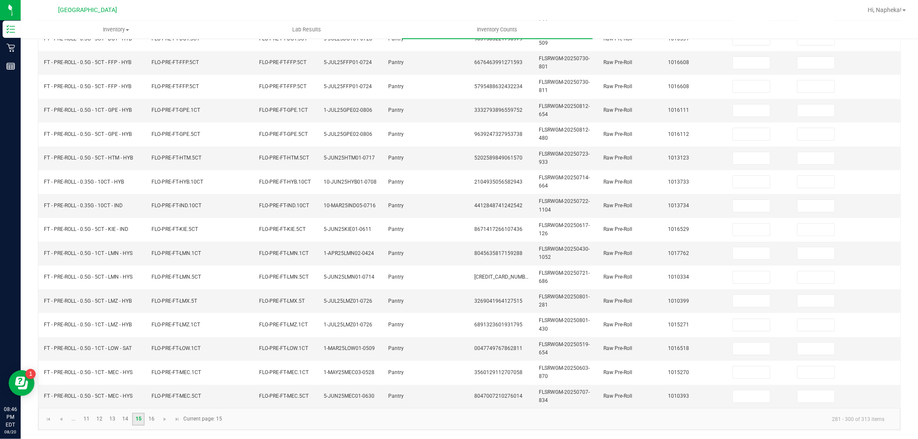
scroll to position [24, 0]
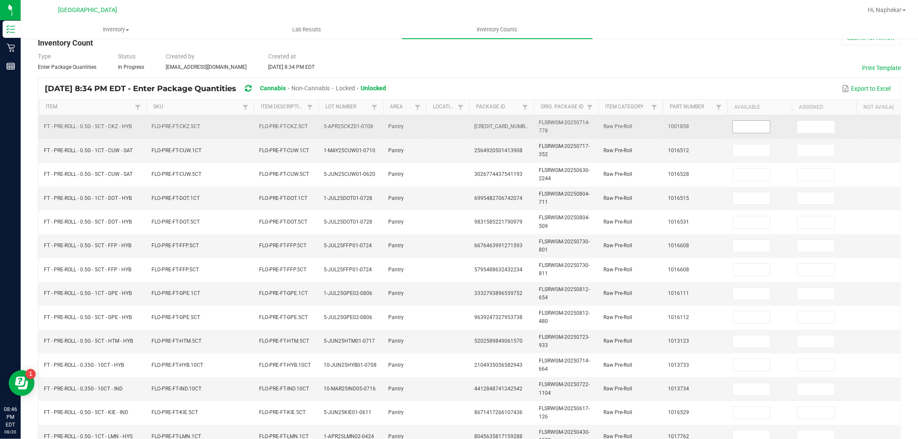
click at [749, 121] on input at bounding box center [751, 127] width 37 height 12
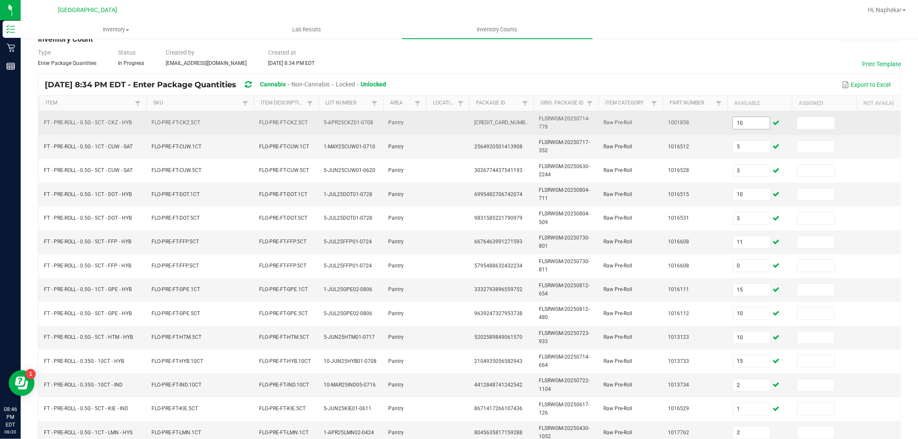
scroll to position [215, 0]
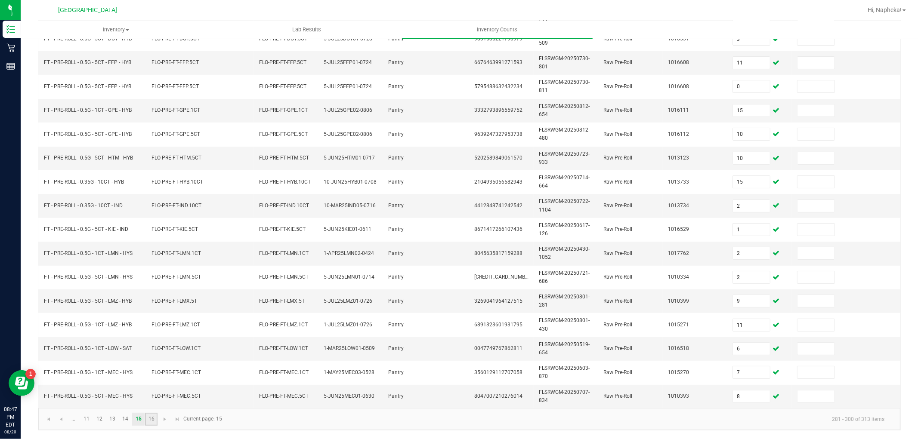
click at [152, 422] on link "16" at bounding box center [151, 419] width 12 height 13
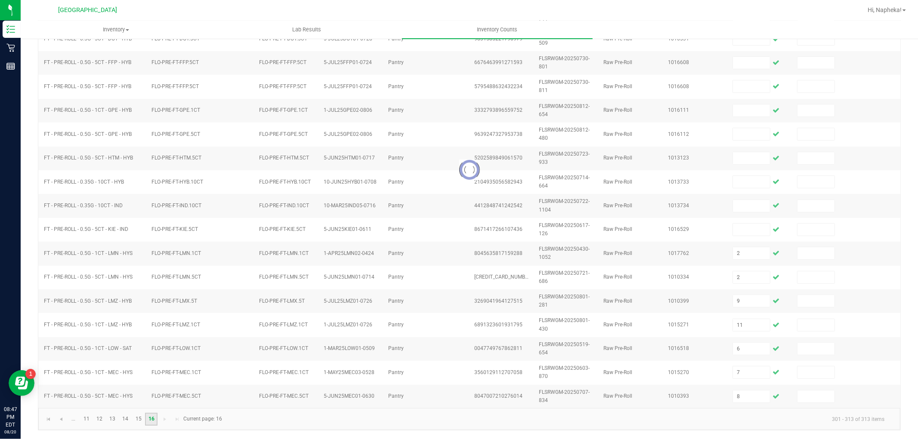
scroll to position [0, 0]
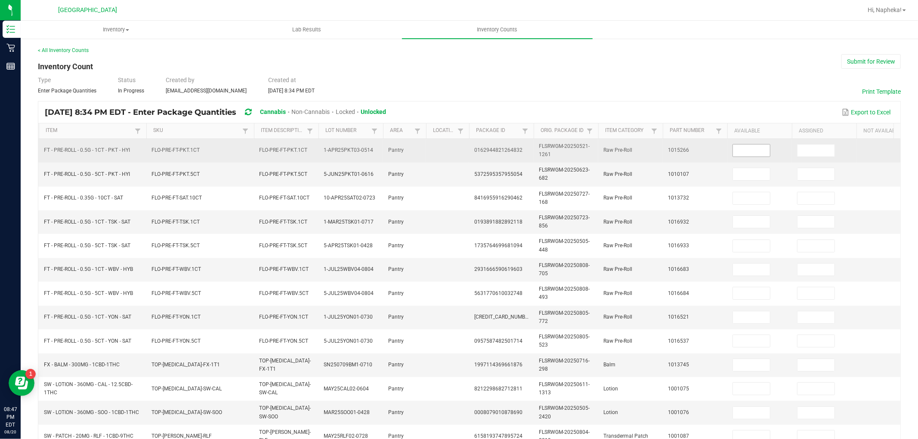
click at [756, 154] on input at bounding box center [751, 151] width 37 height 12
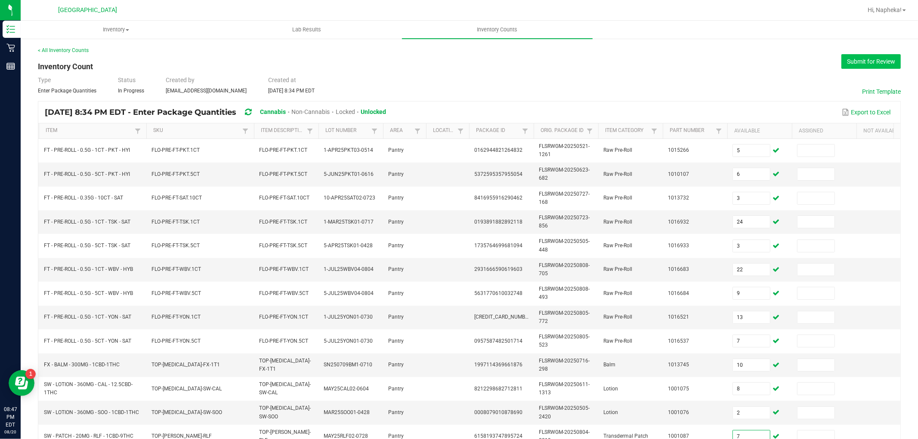
click at [867, 63] on button "Submit for Review" at bounding box center [870, 61] width 59 height 15
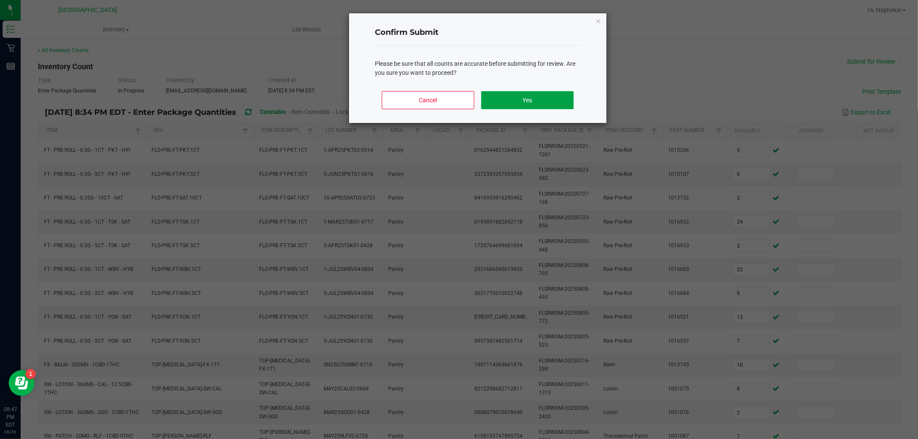
click at [530, 108] on button "Yes" at bounding box center [527, 100] width 93 height 18
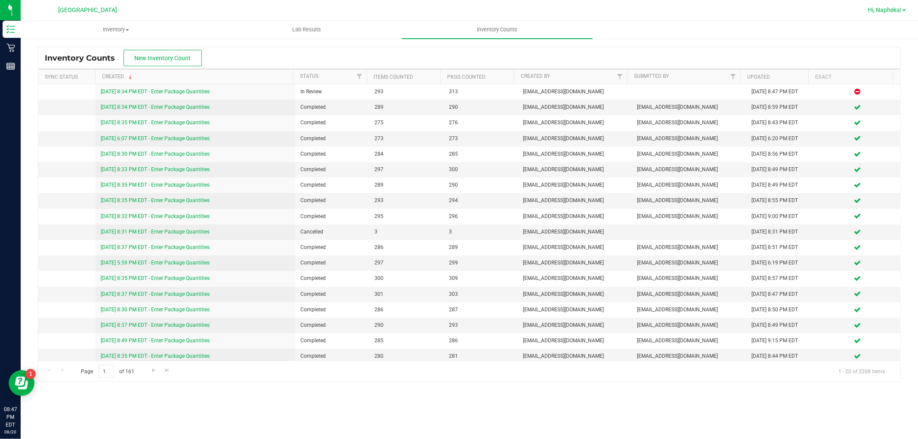
click at [896, 10] on span "Hi, Napheka!" at bounding box center [885, 9] width 34 height 7
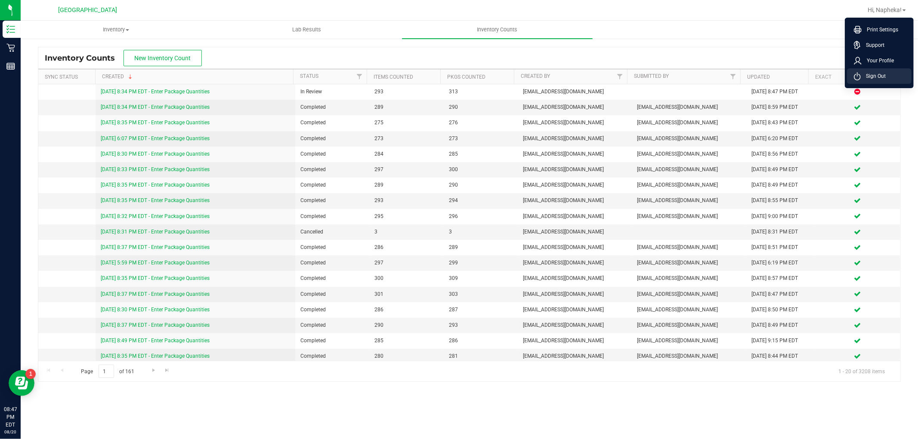
click at [889, 70] on li "Sign Out" at bounding box center [879, 75] width 65 height 15
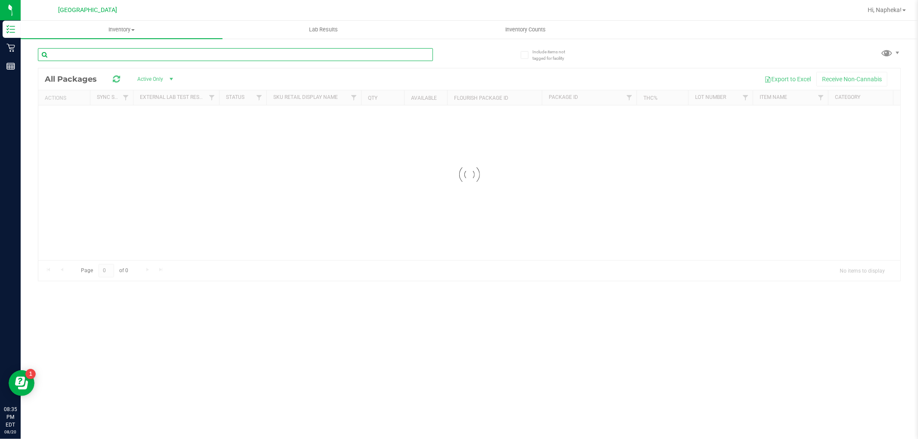
click at [219, 58] on input "text" at bounding box center [235, 54] width 395 height 13
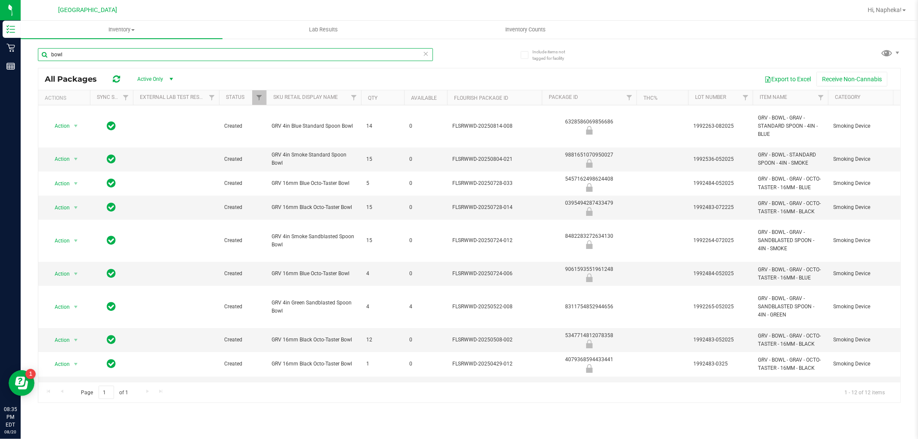
type input "bowl"
